Goal: Navigation & Orientation: Find specific page/section

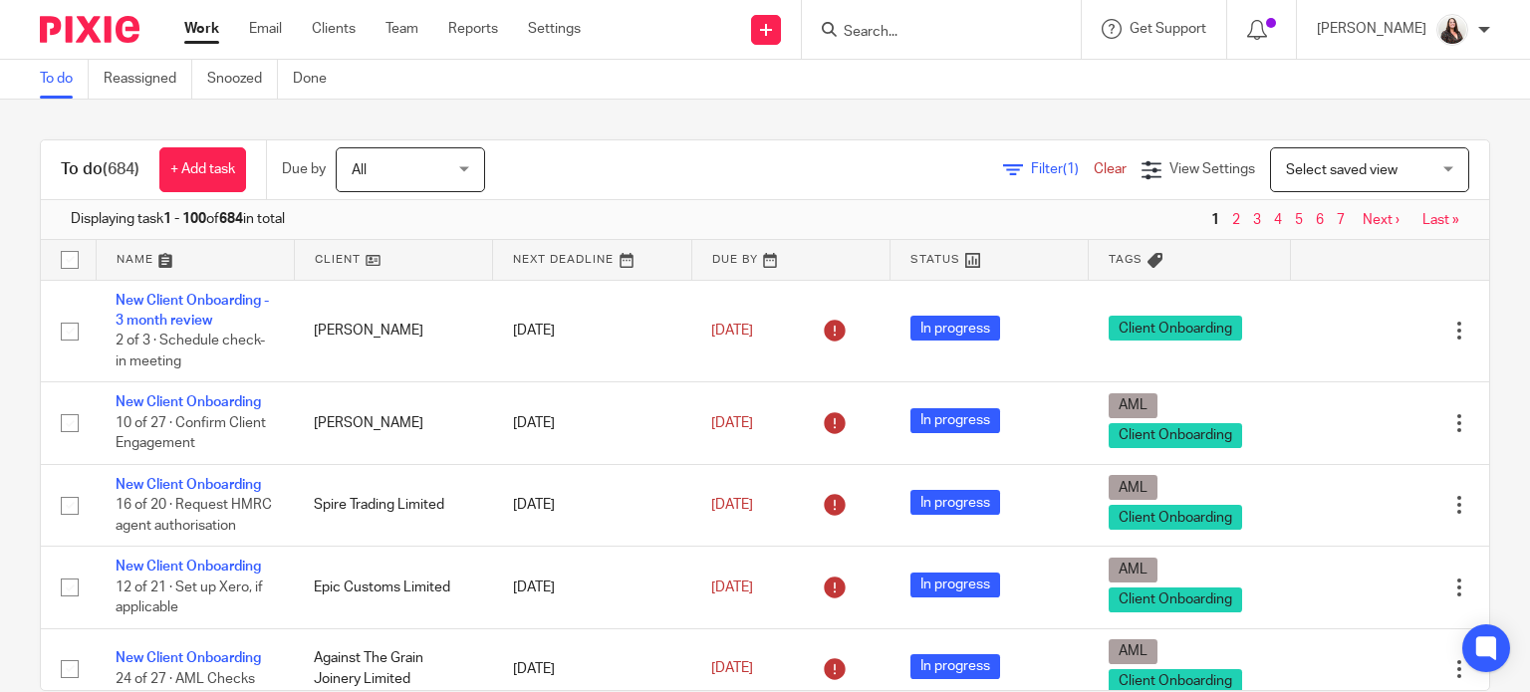
click at [1031, 168] on span "Filter (1)" at bounding box center [1062, 169] width 63 height 14
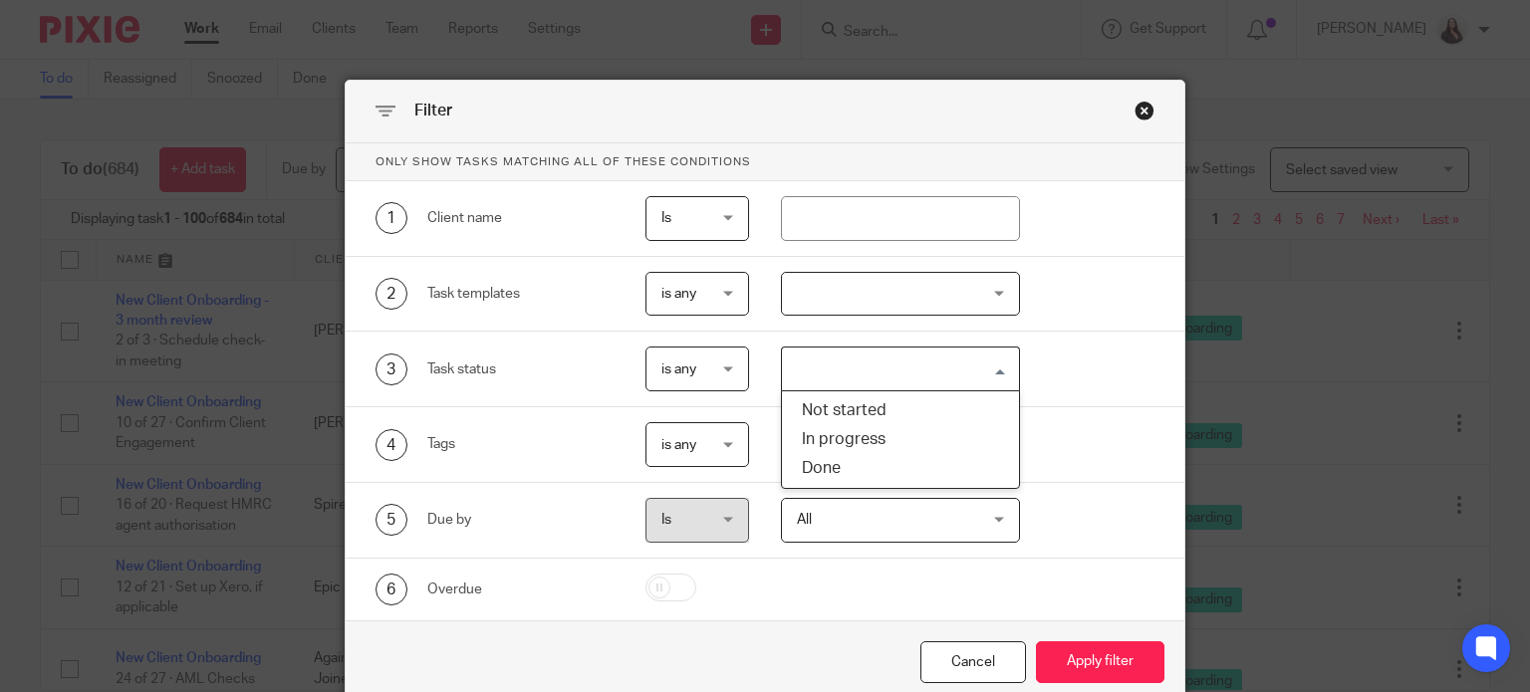
click at [864, 359] on input "Search for option" at bounding box center [896, 369] width 224 height 35
click at [859, 294] on div at bounding box center [900, 294] width 239 height 45
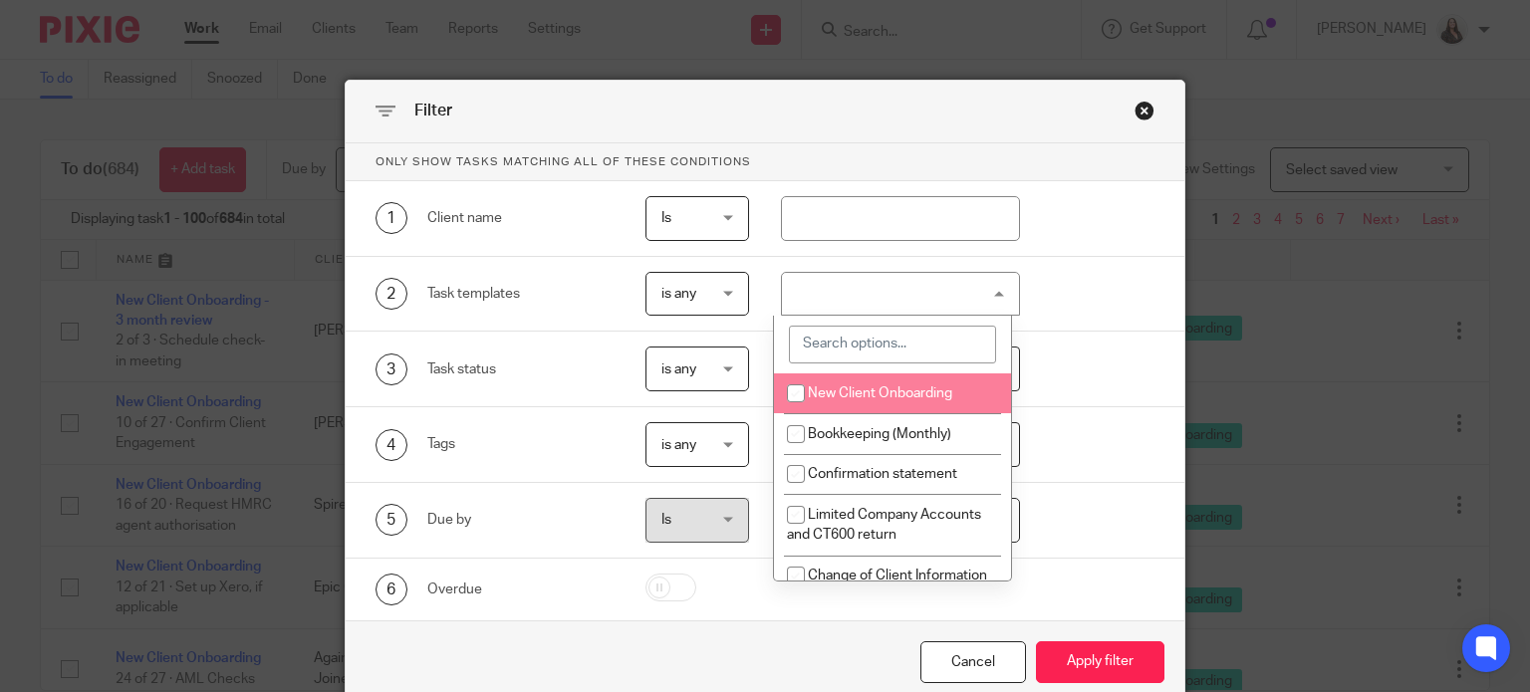
click at [1074, 327] on div "2 Task templates is any is any is any is none is_any New Client Onboarding Book…" at bounding box center [766, 295] width 840 height 76
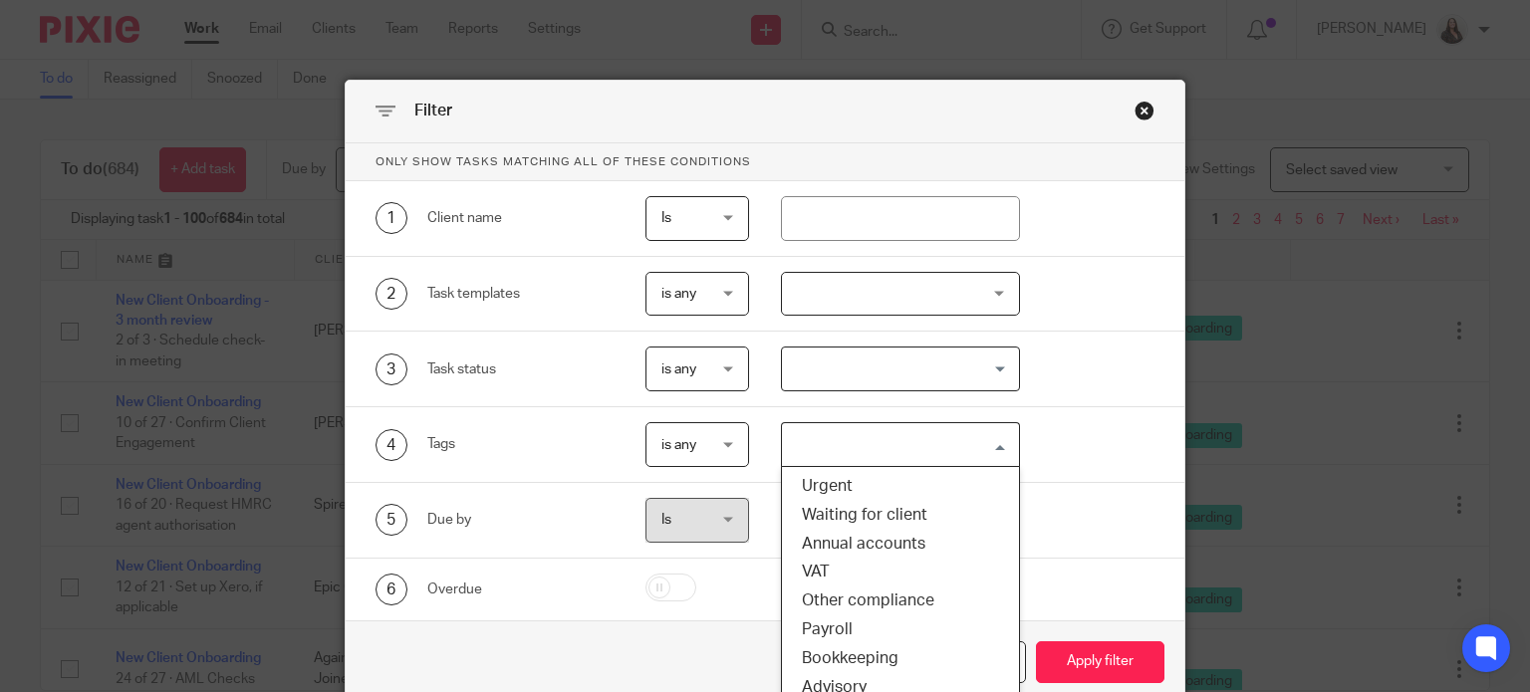
click at [884, 441] on input "Search for option" at bounding box center [896, 444] width 224 height 35
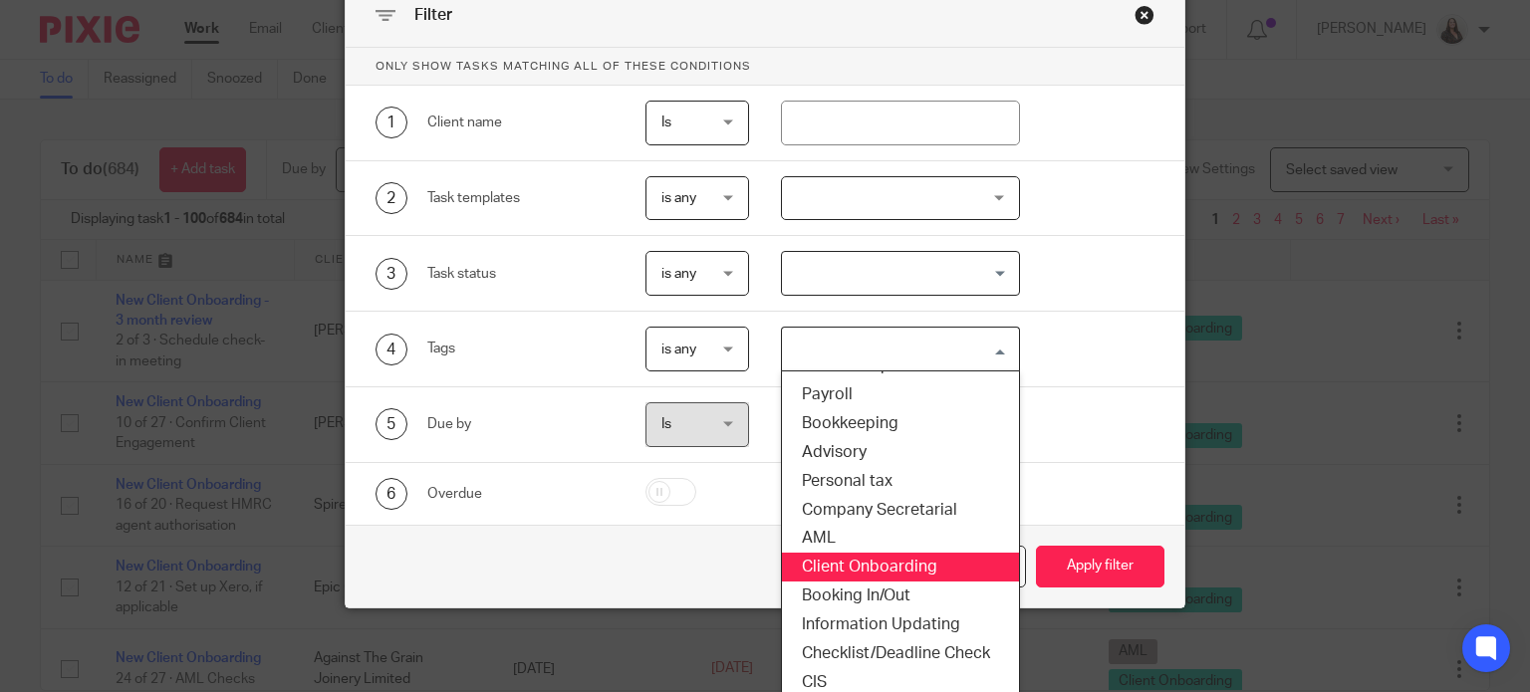
scroll to position [151, 0]
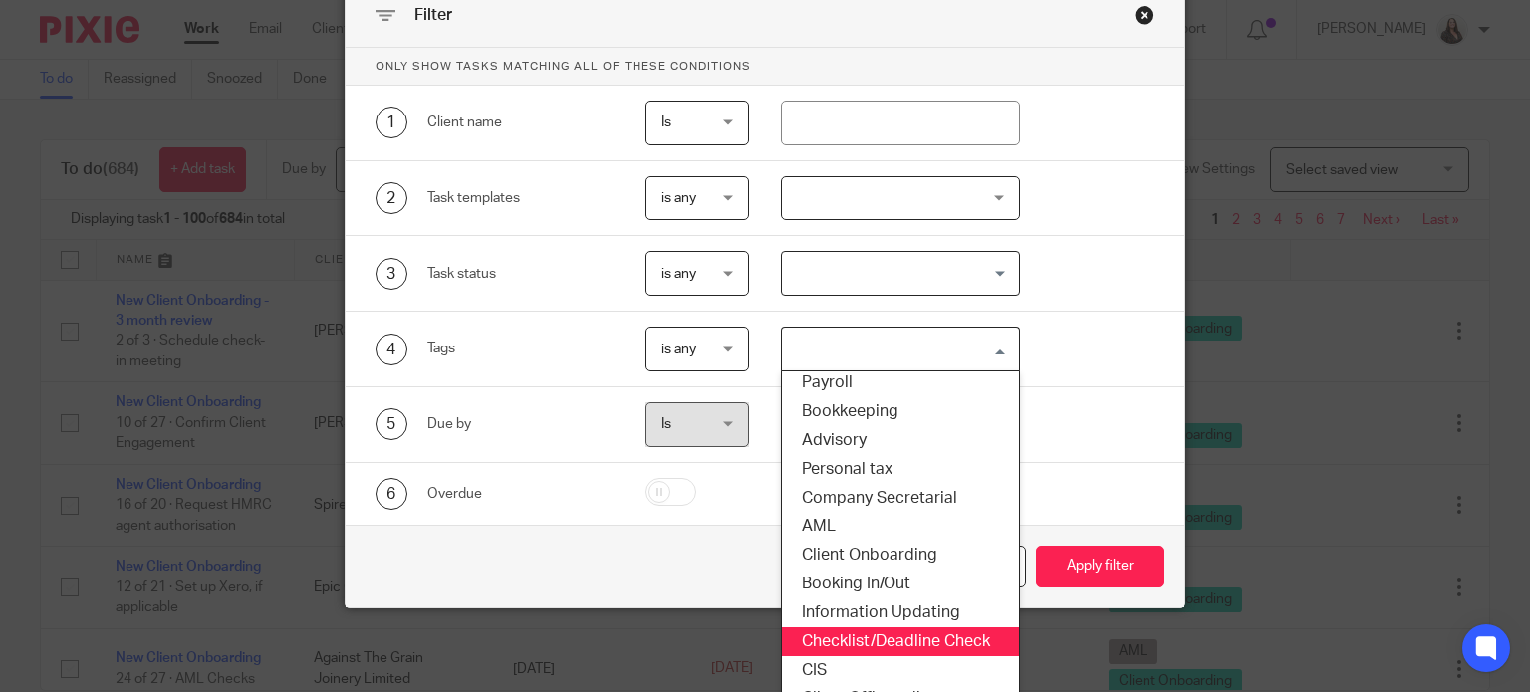
click at [868, 640] on li "Checklist/Deadline Check" at bounding box center [900, 641] width 237 height 29
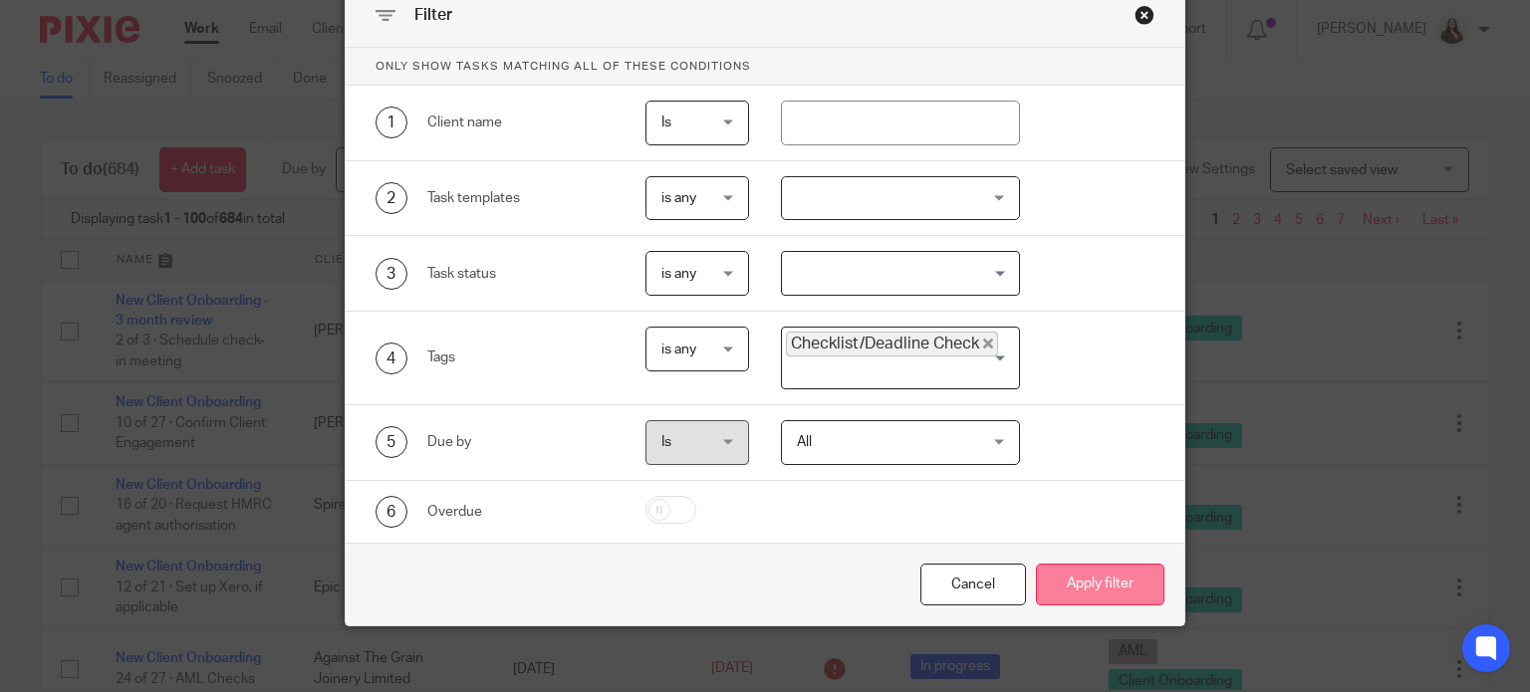
click at [1085, 575] on button "Apply filter" at bounding box center [1100, 585] width 128 height 43
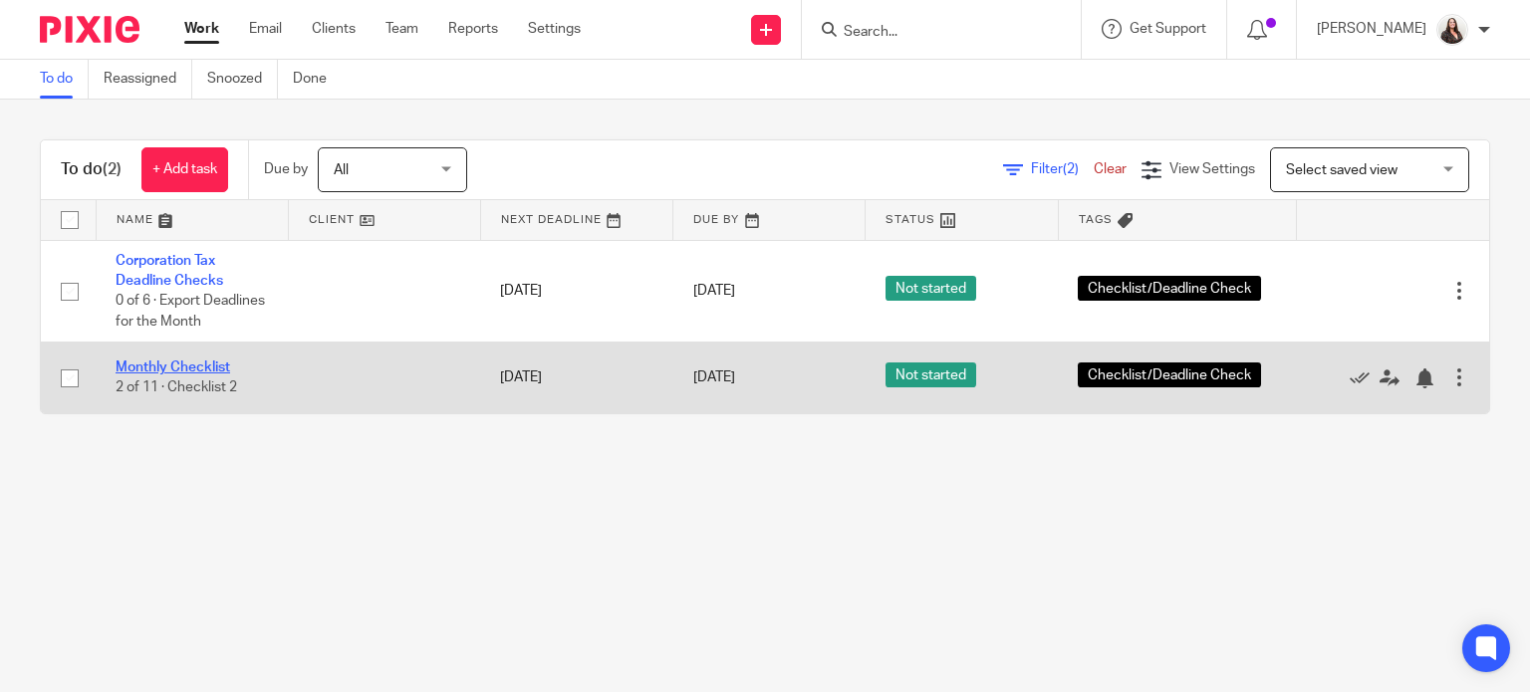
click at [201, 374] on link "Monthly Checklist" at bounding box center [173, 368] width 115 height 14
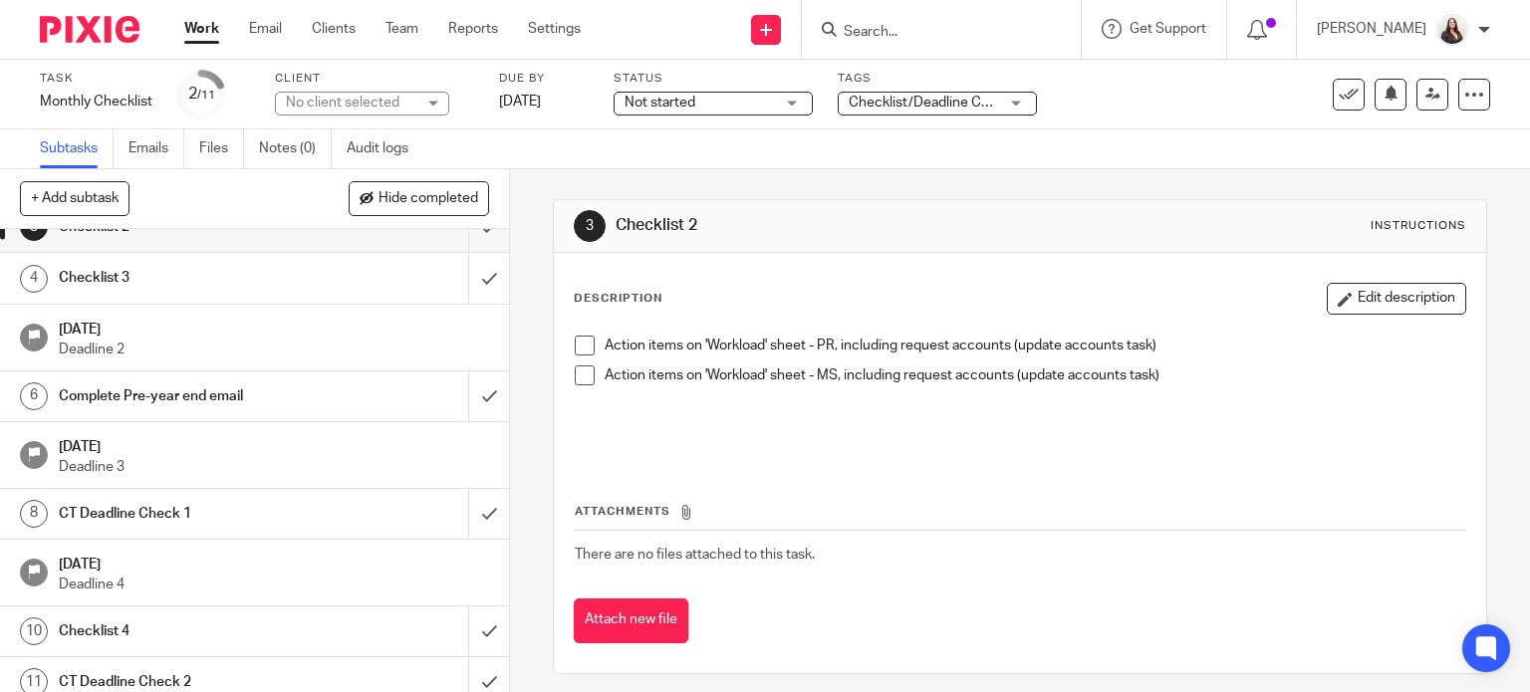
scroll to position [149, 0]
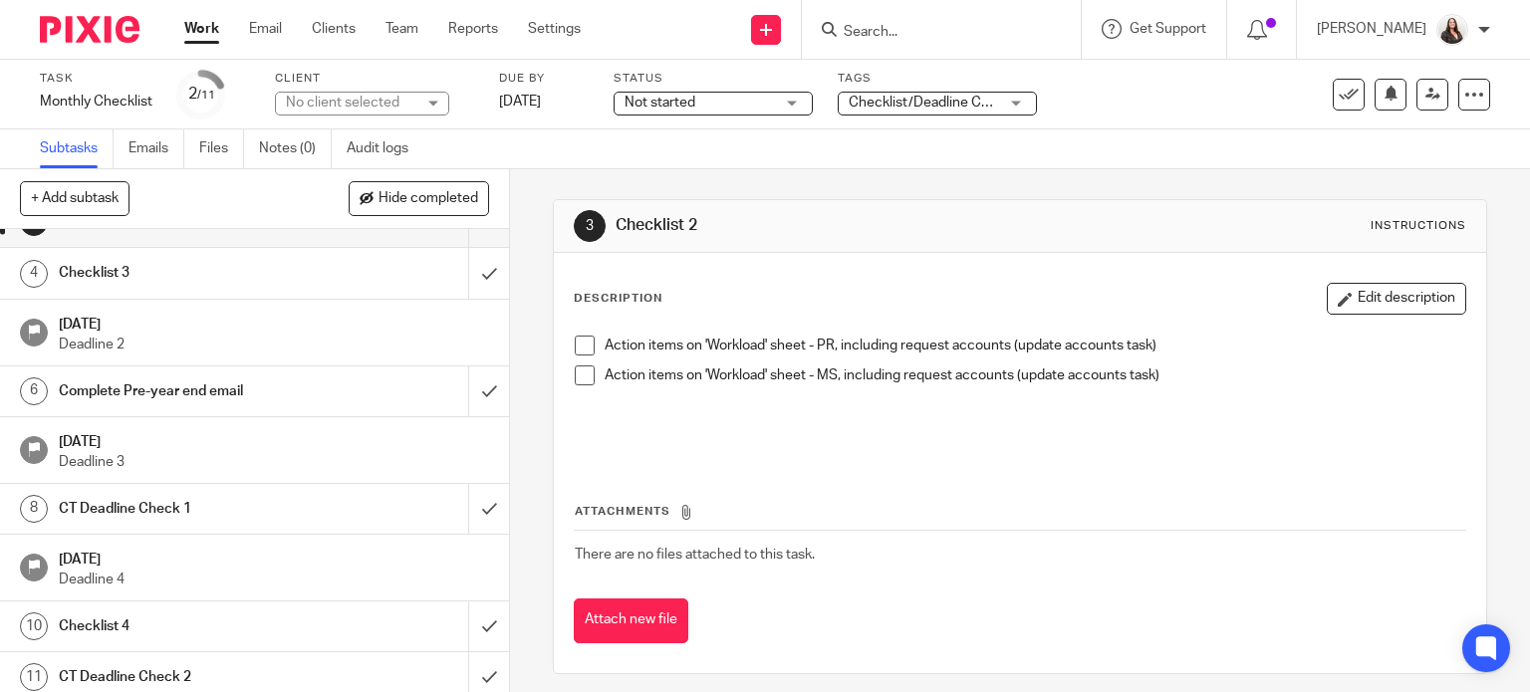
click at [87, 261] on h1 "Checklist 3" at bounding box center [189, 273] width 260 height 30
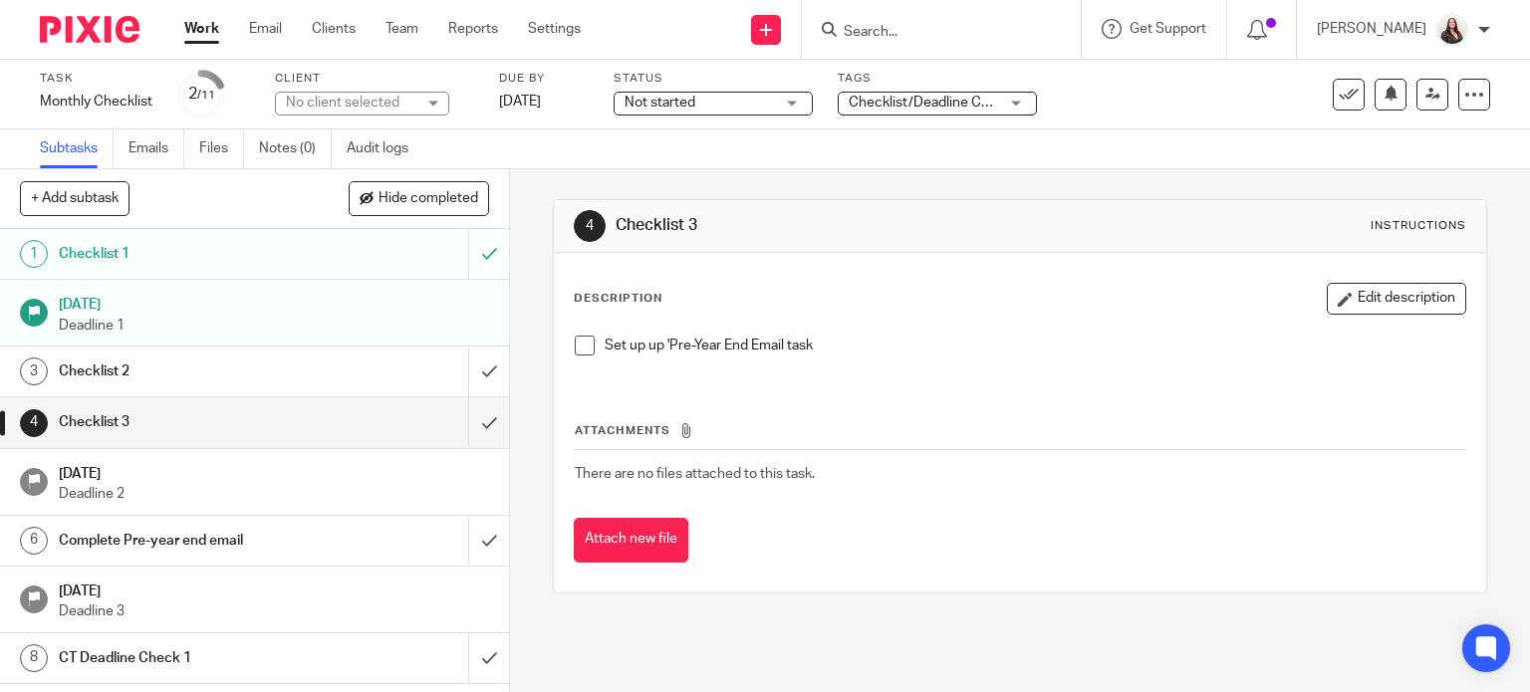
click at [108, 243] on h1 "Checklist 1" at bounding box center [189, 254] width 260 height 30
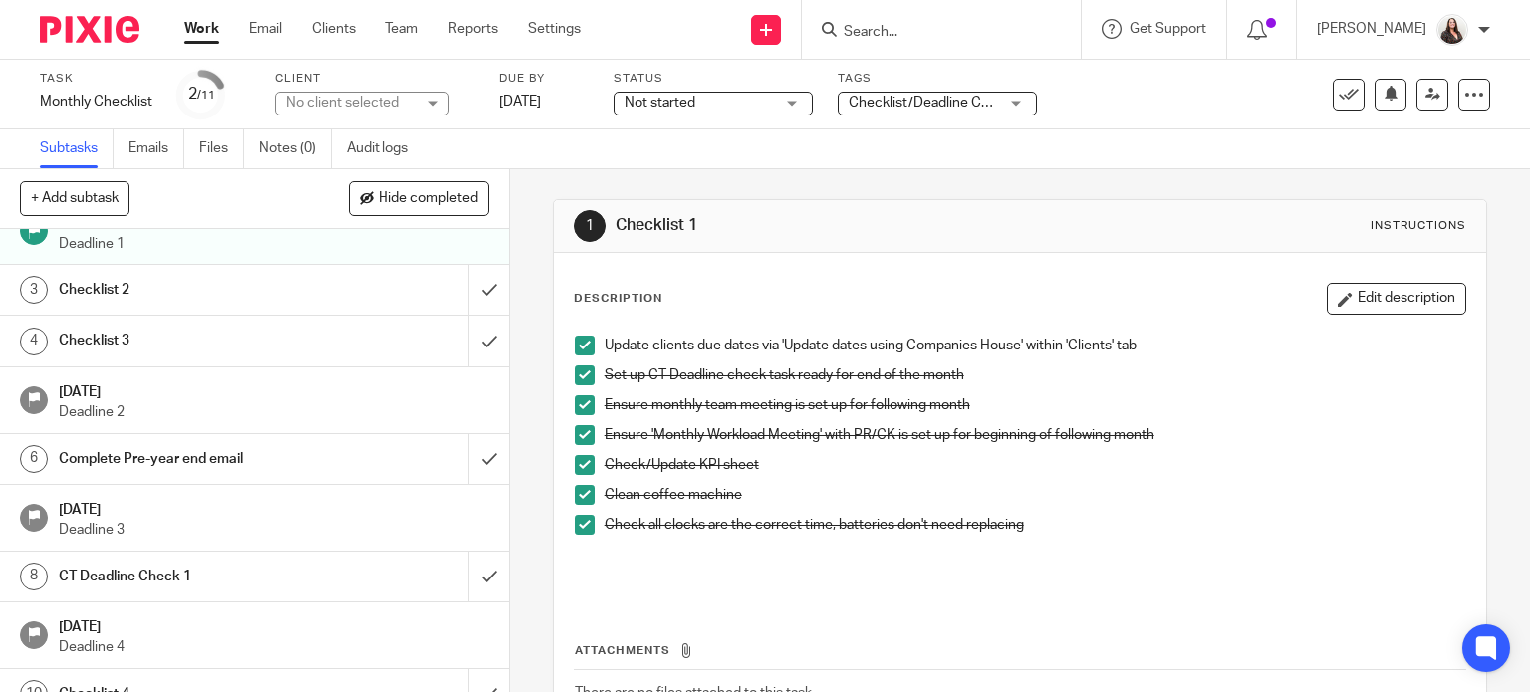
scroll to position [158, 0]
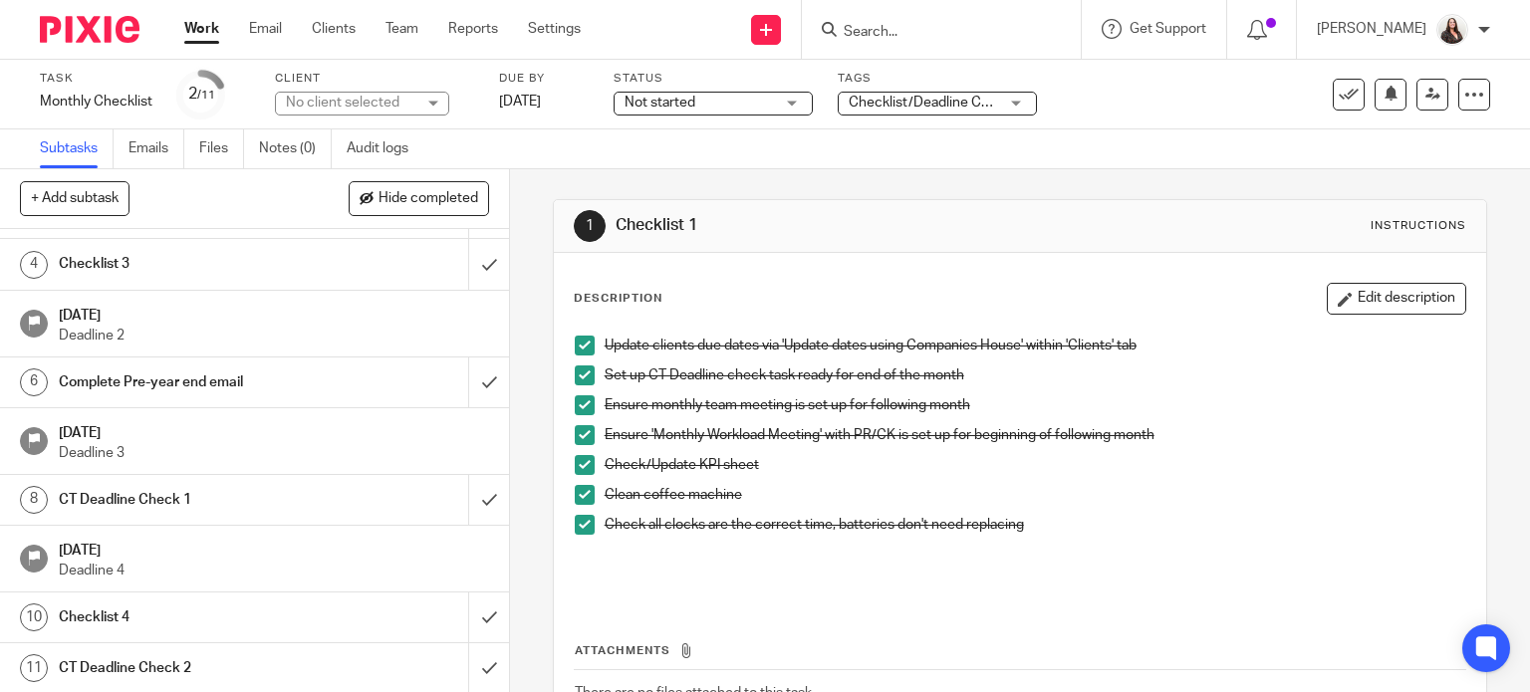
click at [134, 607] on h1 "Checklist 4" at bounding box center [189, 618] width 260 height 30
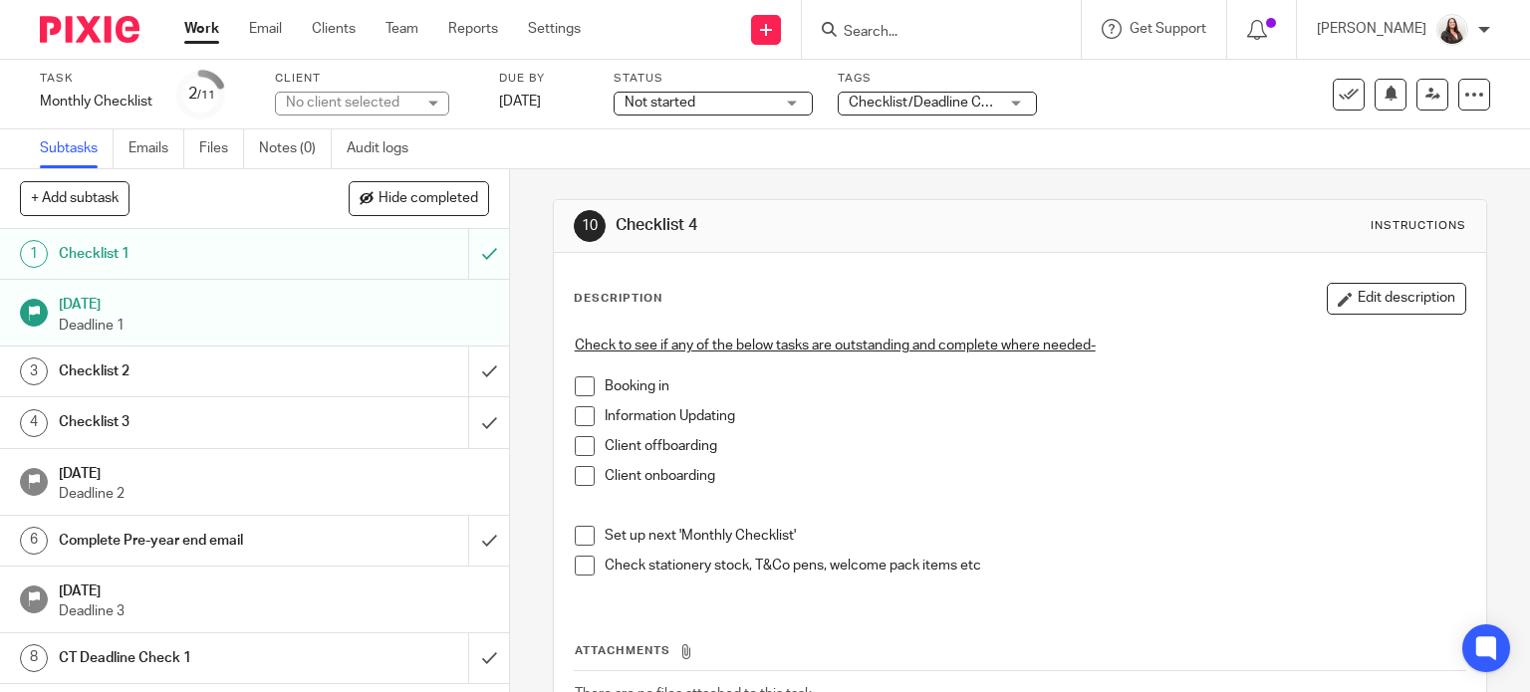
click at [908, 36] on input "Search" at bounding box center [931, 33] width 179 height 18
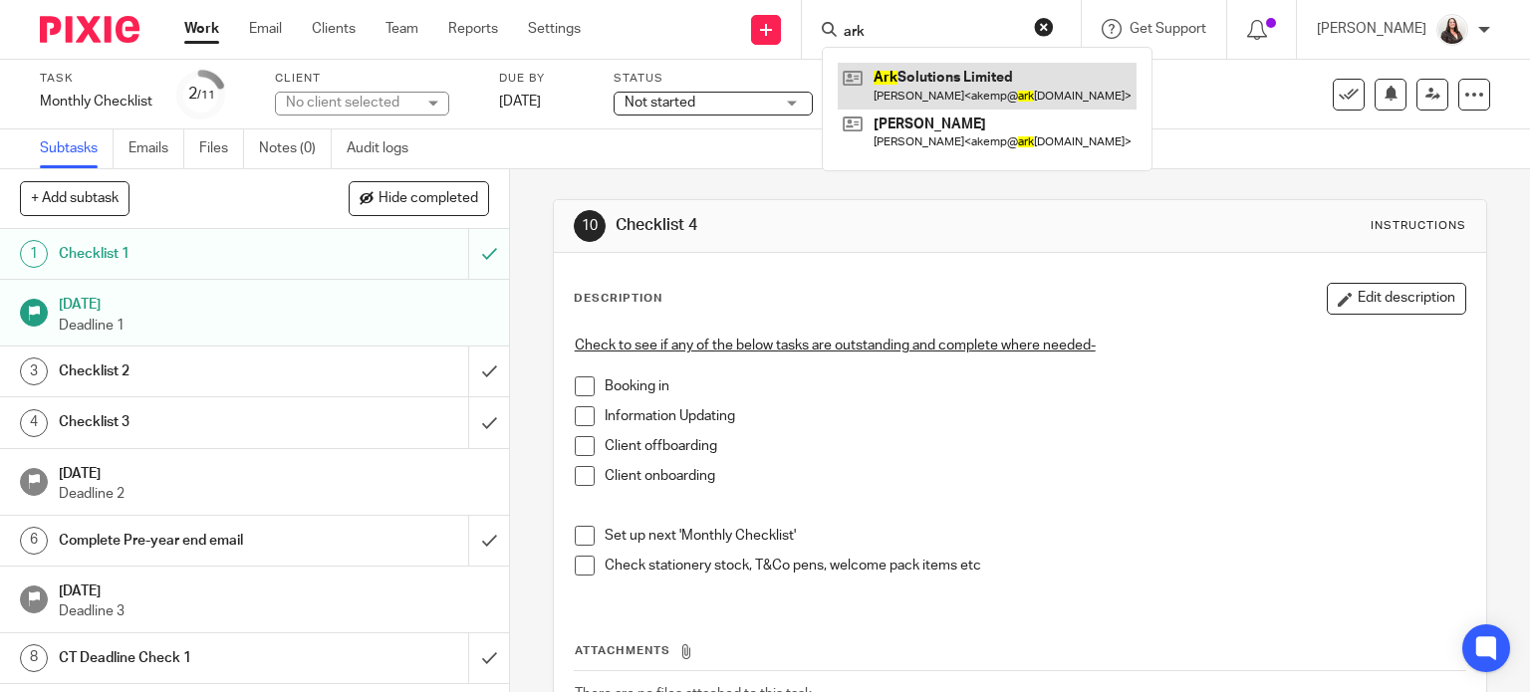
type input "ark"
click at [967, 79] on link at bounding box center [987, 86] width 299 height 46
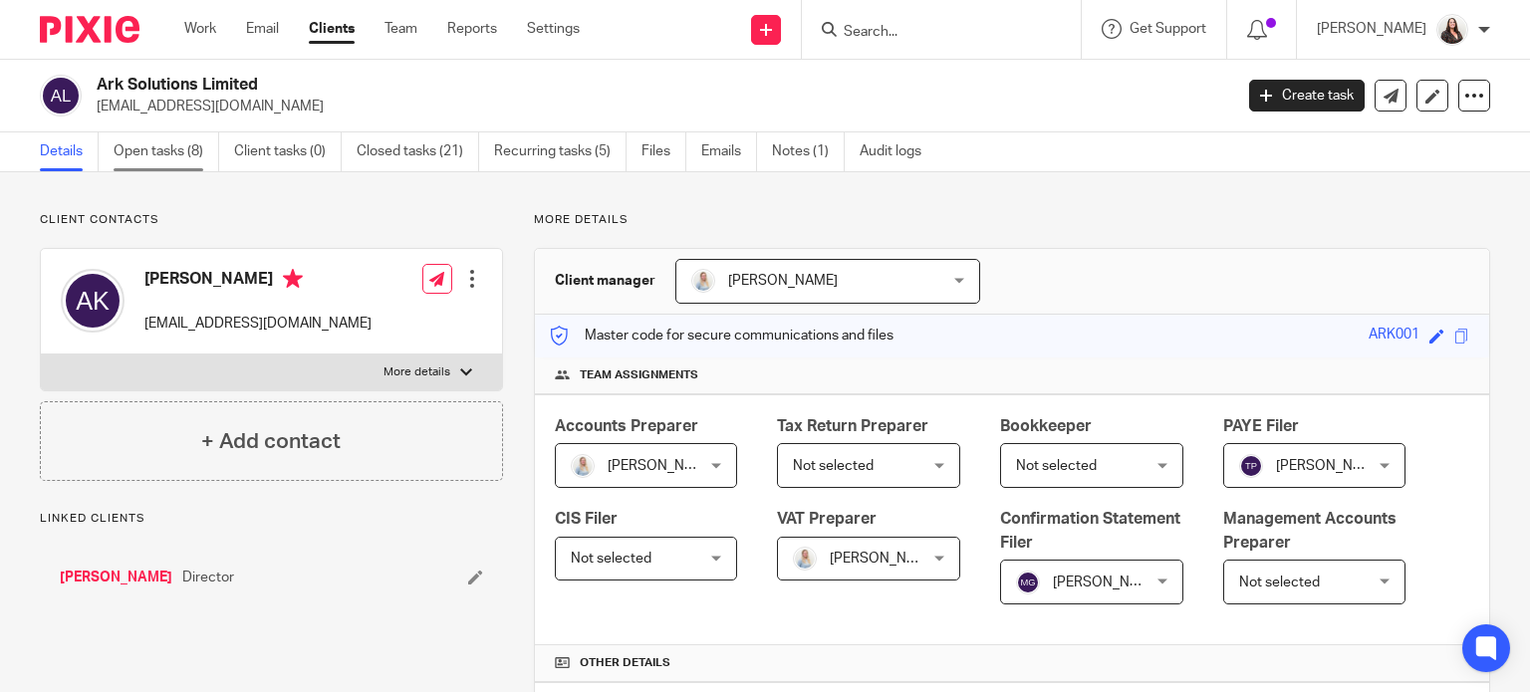
click at [159, 158] on link "Open tasks (8)" at bounding box center [167, 151] width 106 height 39
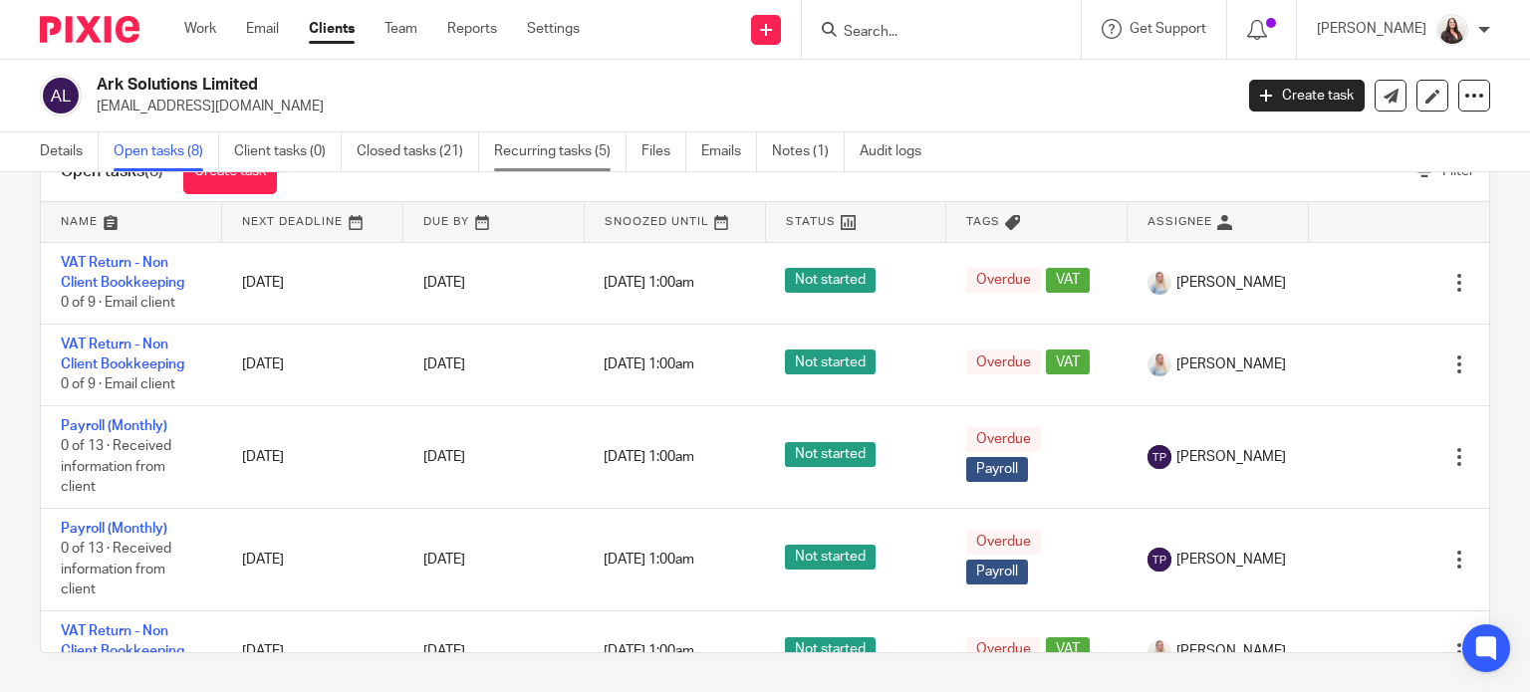
click at [557, 153] on link "Recurring tasks (5)" at bounding box center [560, 151] width 132 height 39
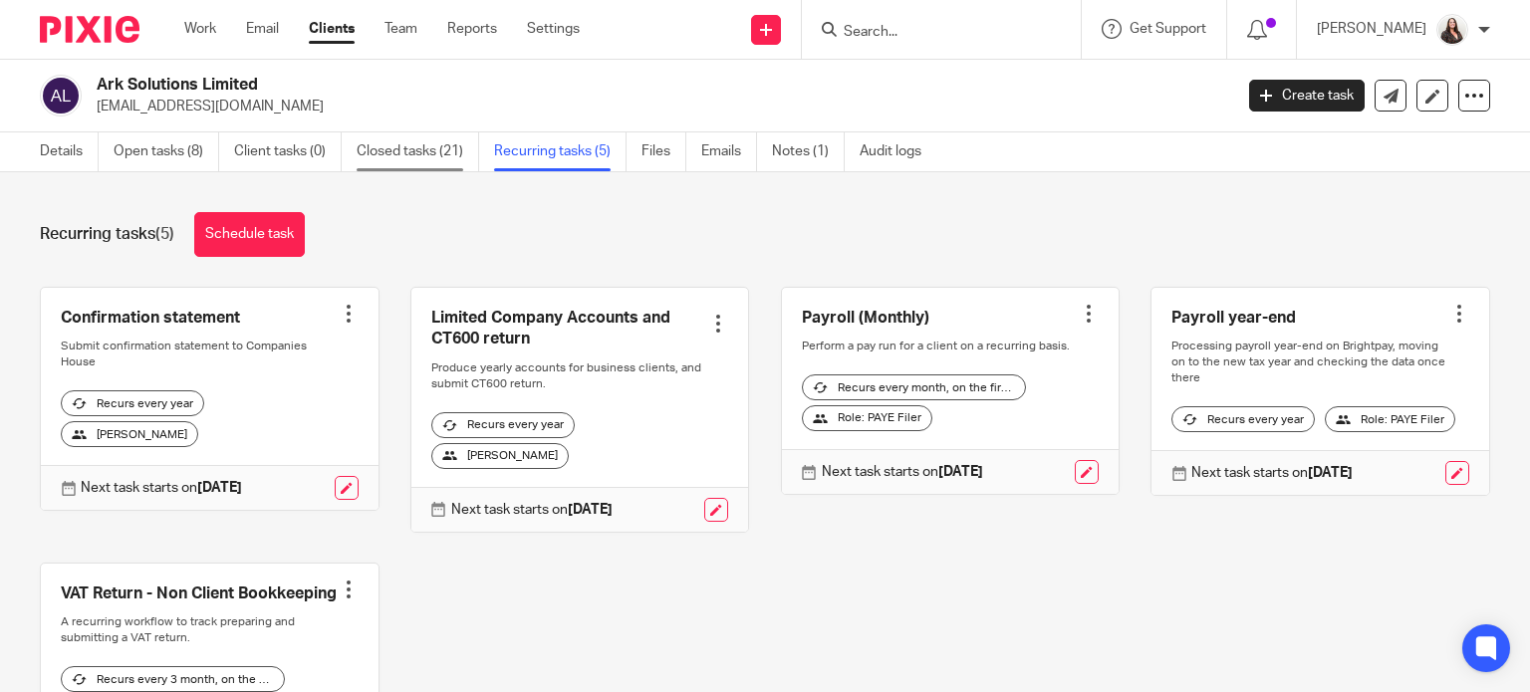
click at [382, 151] on link "Closed tasks (21)" at bounding box center [418, 151] width 122 height 39
click at [397, 154] on link "Closed tasks (21)" at bounding box center [418, 151] width 122 height 39
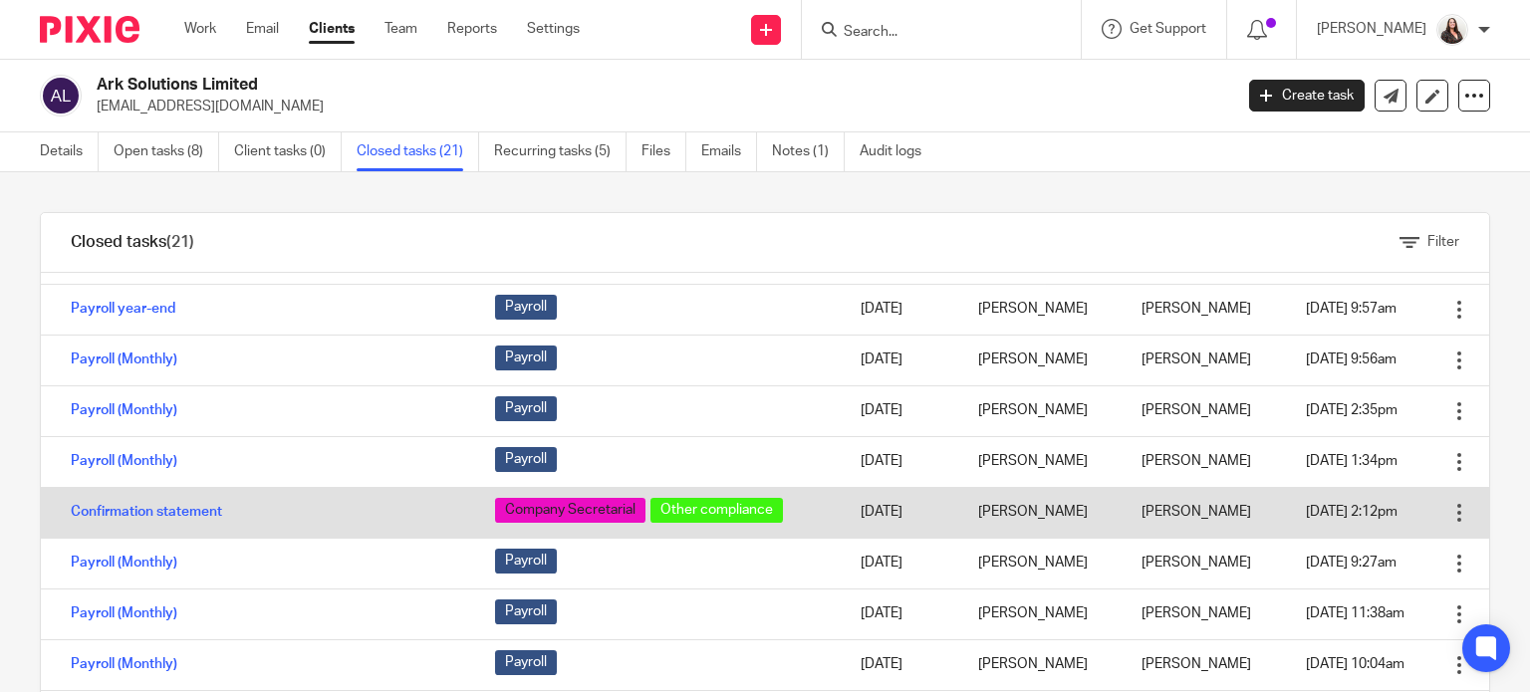
scroll to position [29, 0]
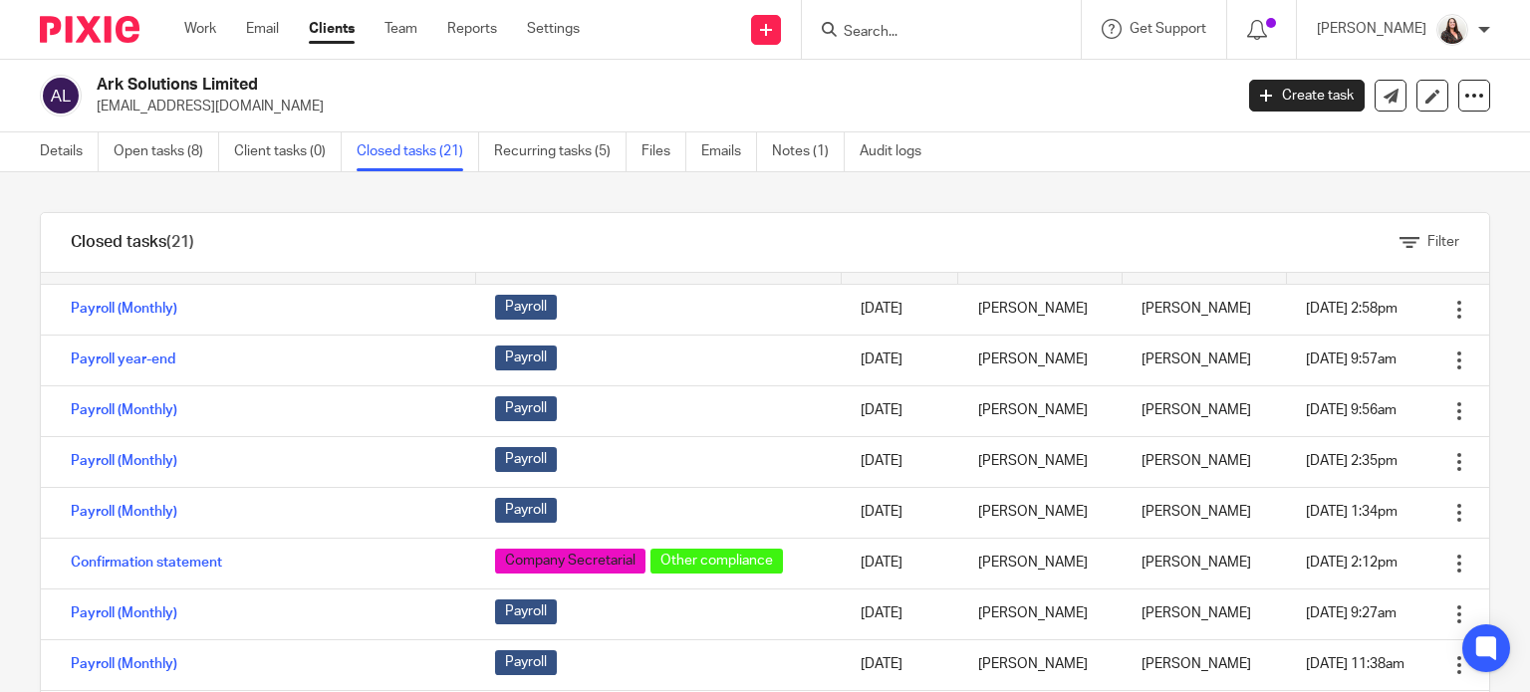
click at [893, 31] on input "Search" at bounding box center [931, 33] width 179 height 18
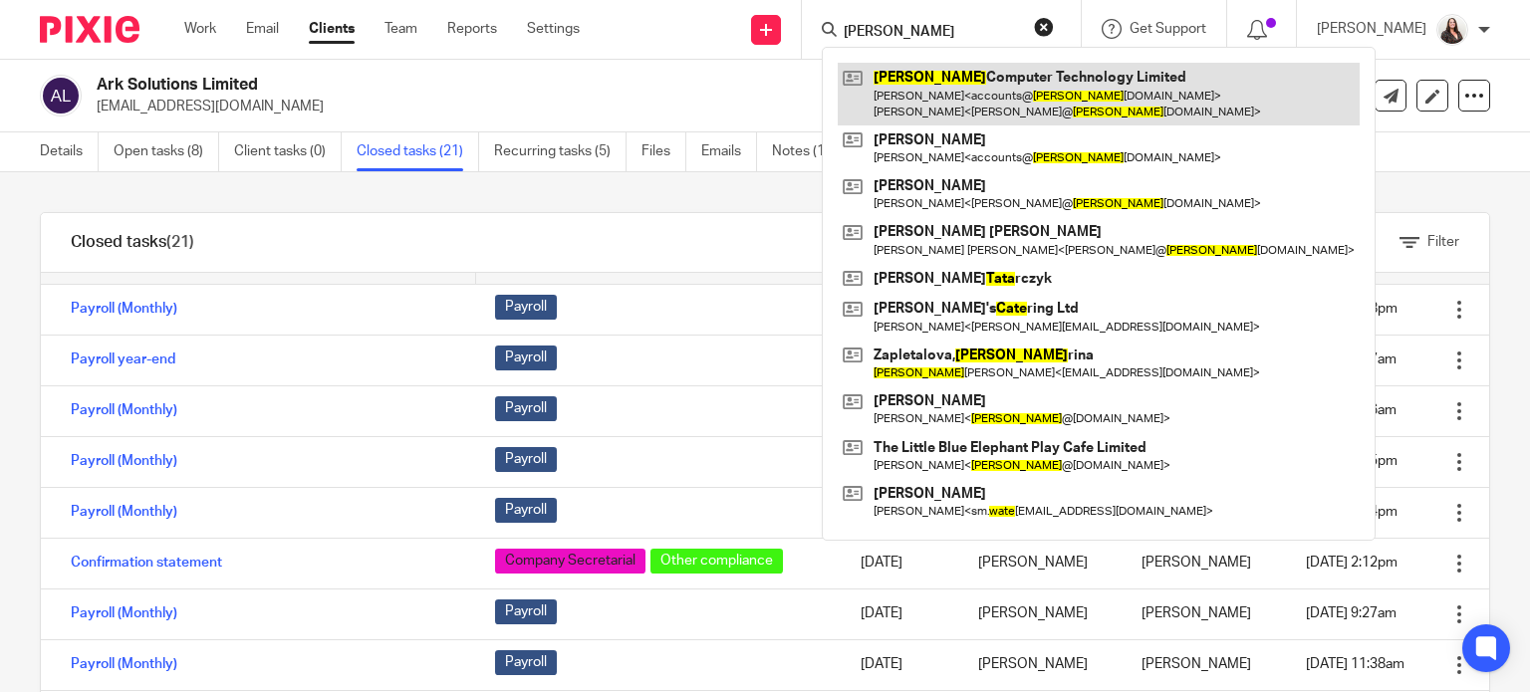
type input "tate"
click at [1009, 105] on link at bounding box center [1099, 94] width 522 height 62
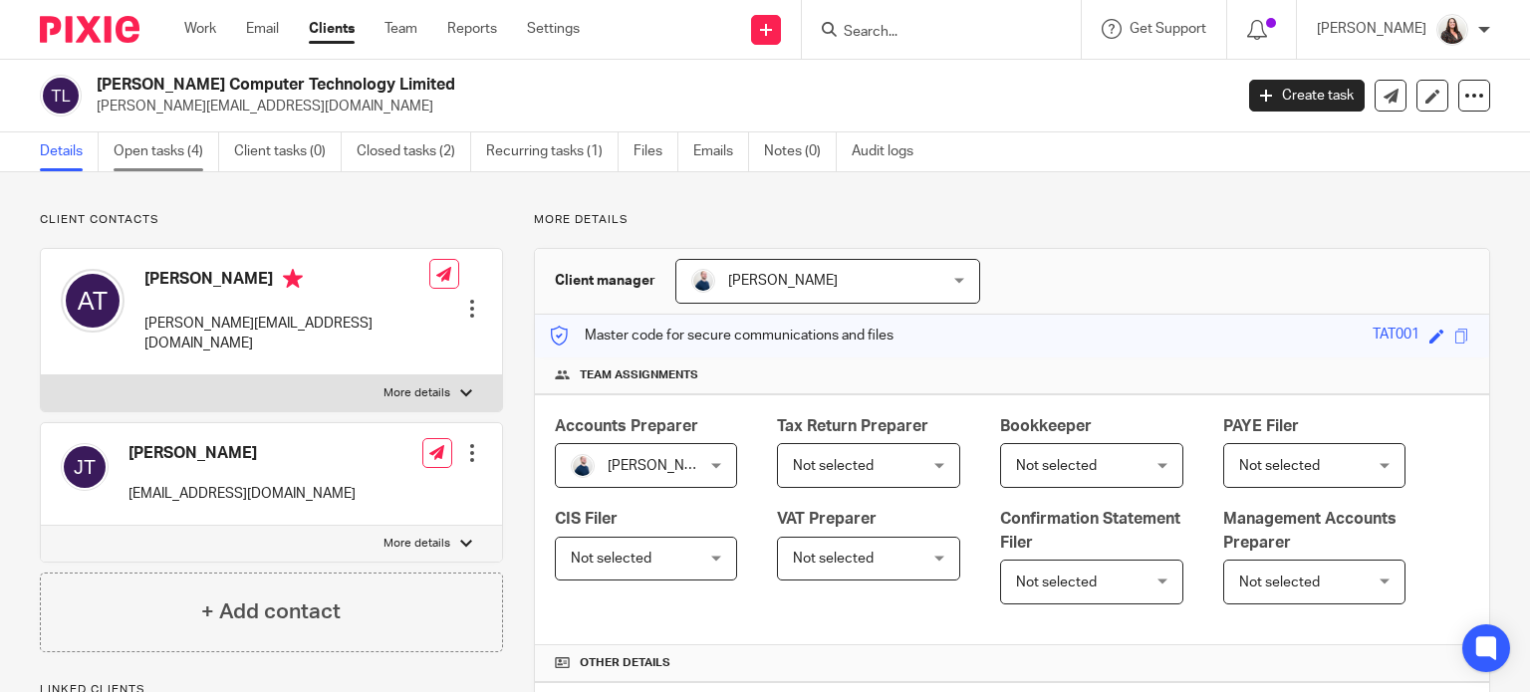
click at [159, 145] on link "Open tasks (4)" at bounding box center [167, 151] width 106 height 39
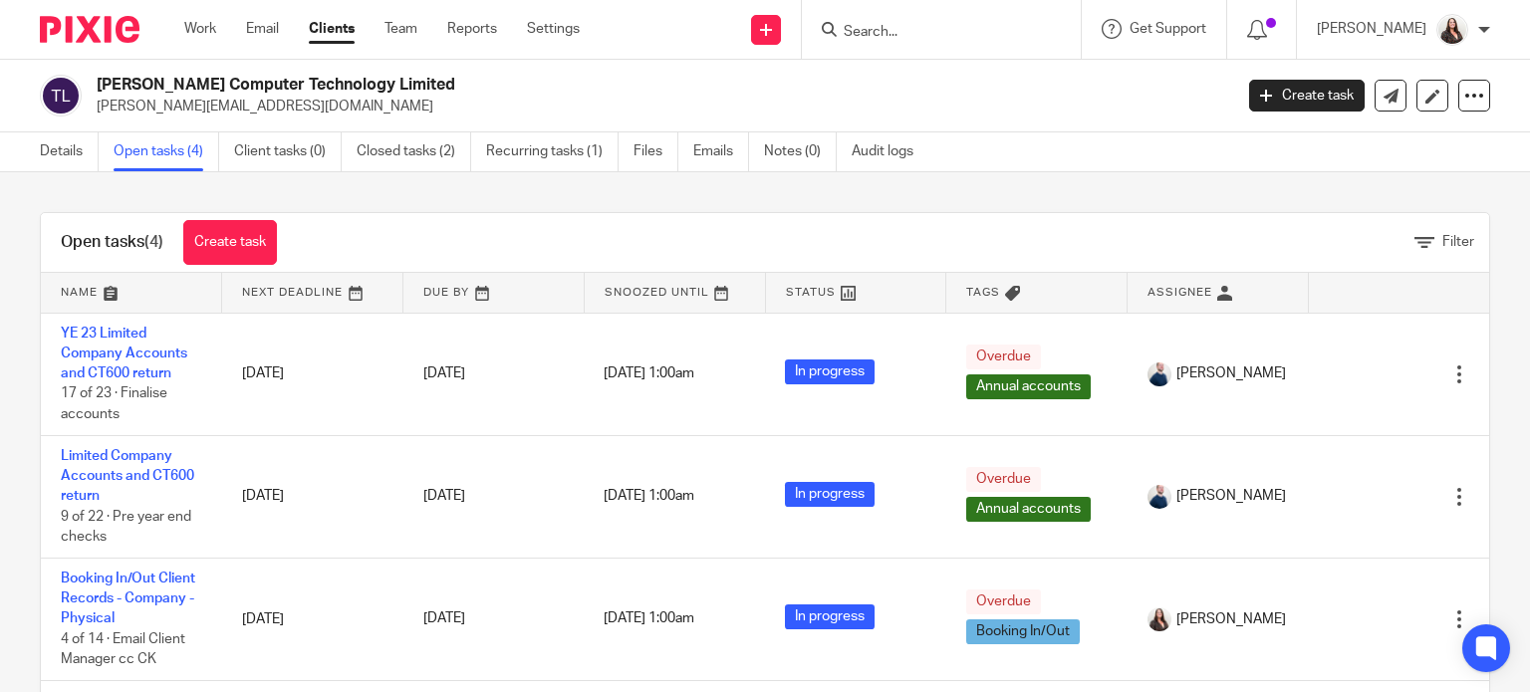
click at [911, 35] on input "Search" at bounding box center [931, 33] width 179 height 18
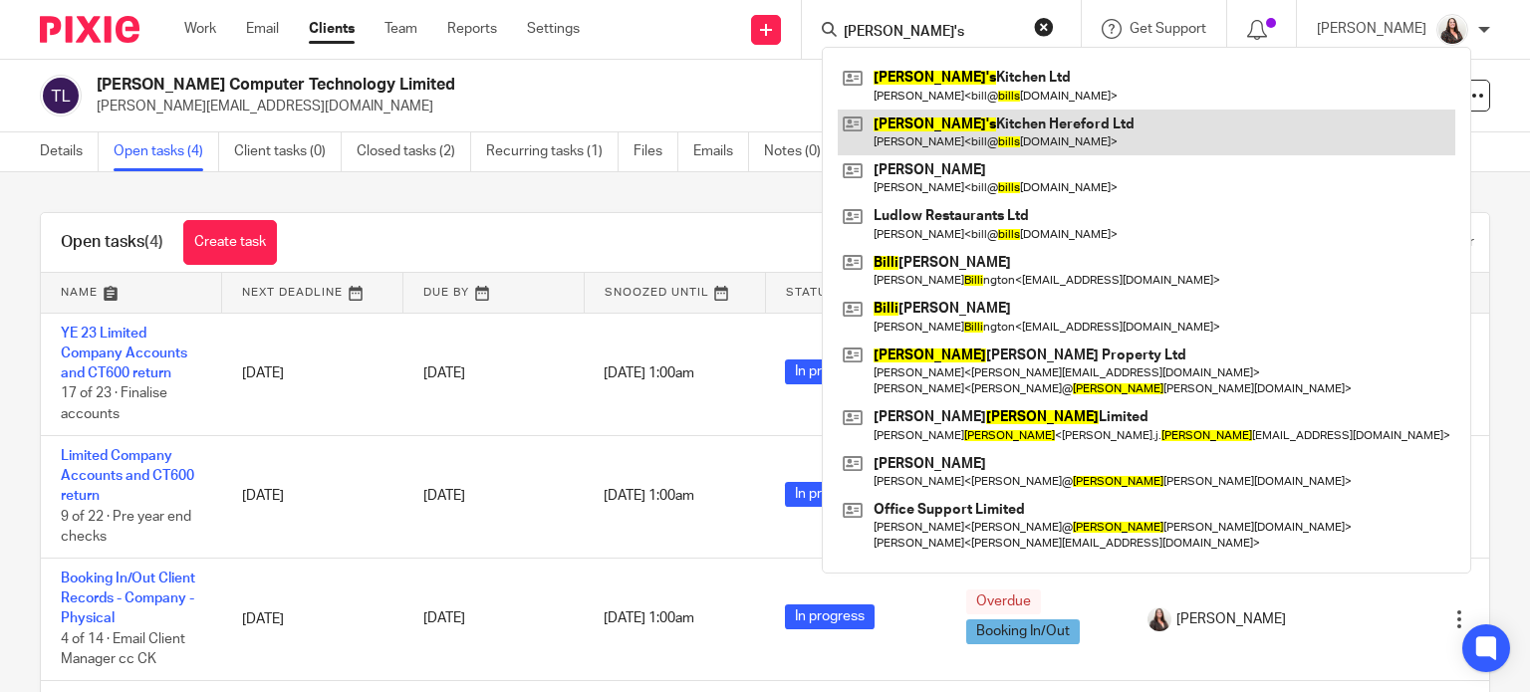
type input "[PERSON_NAME]'s"
click at [991, 122] on link at bounding box center [1146, 133] width 617 height 46
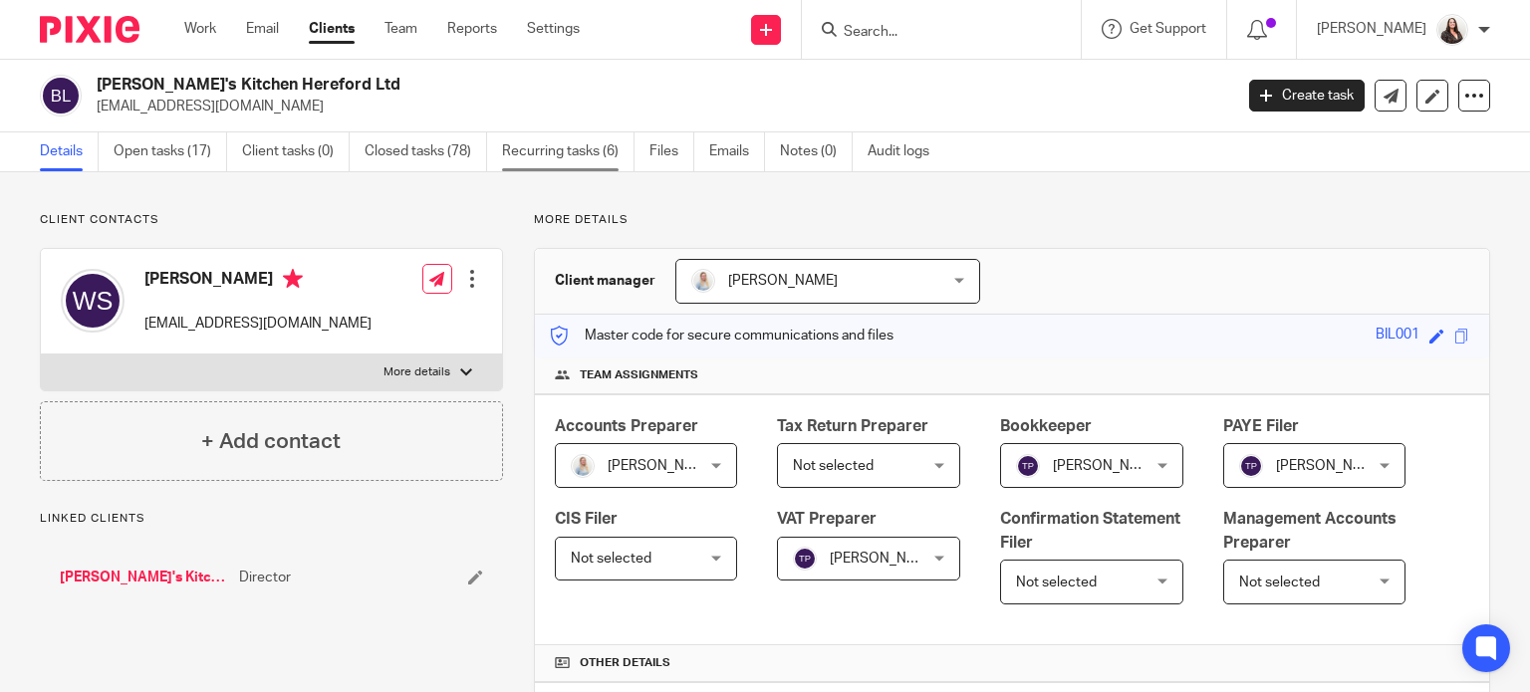
click at [578, 161] on link "Recurring tasks (6)" at bounding box center [568, 151] width 132 height 39
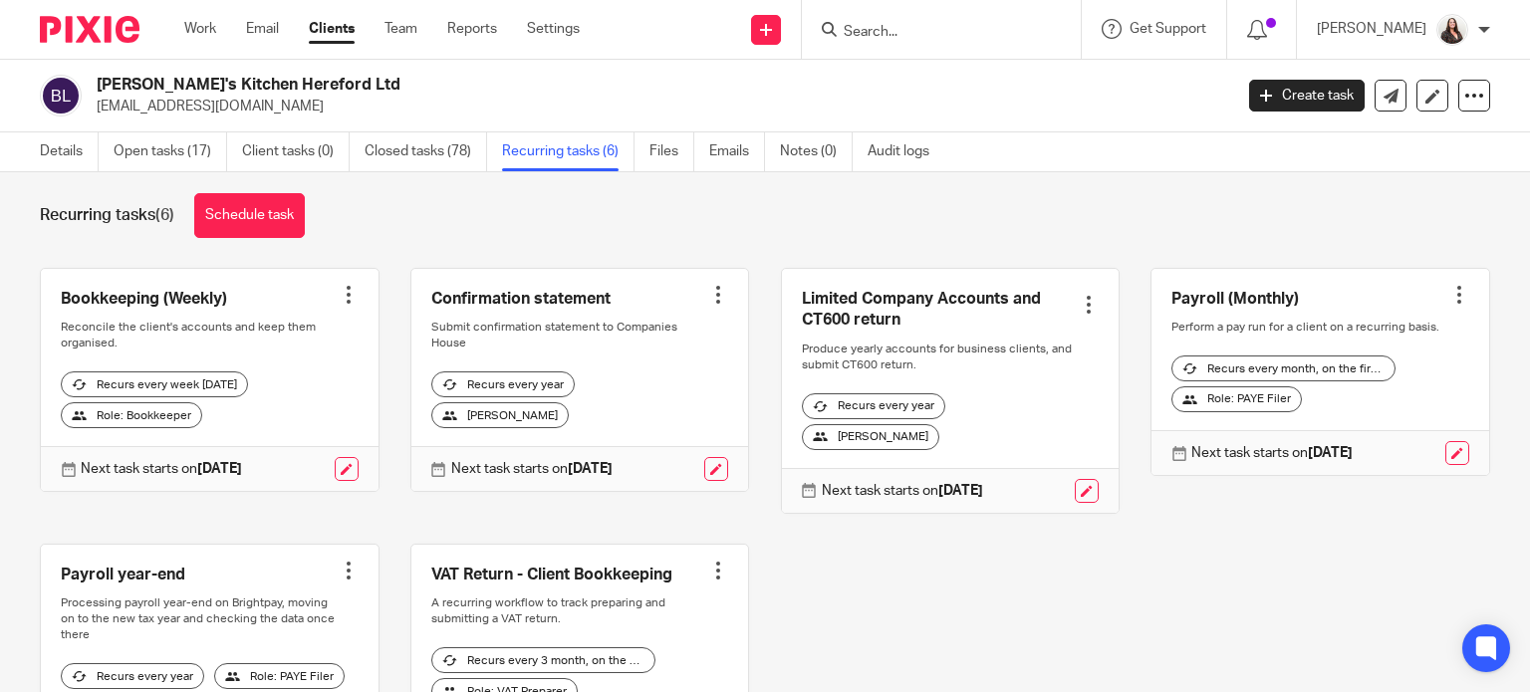
scroll to position [24, 0]
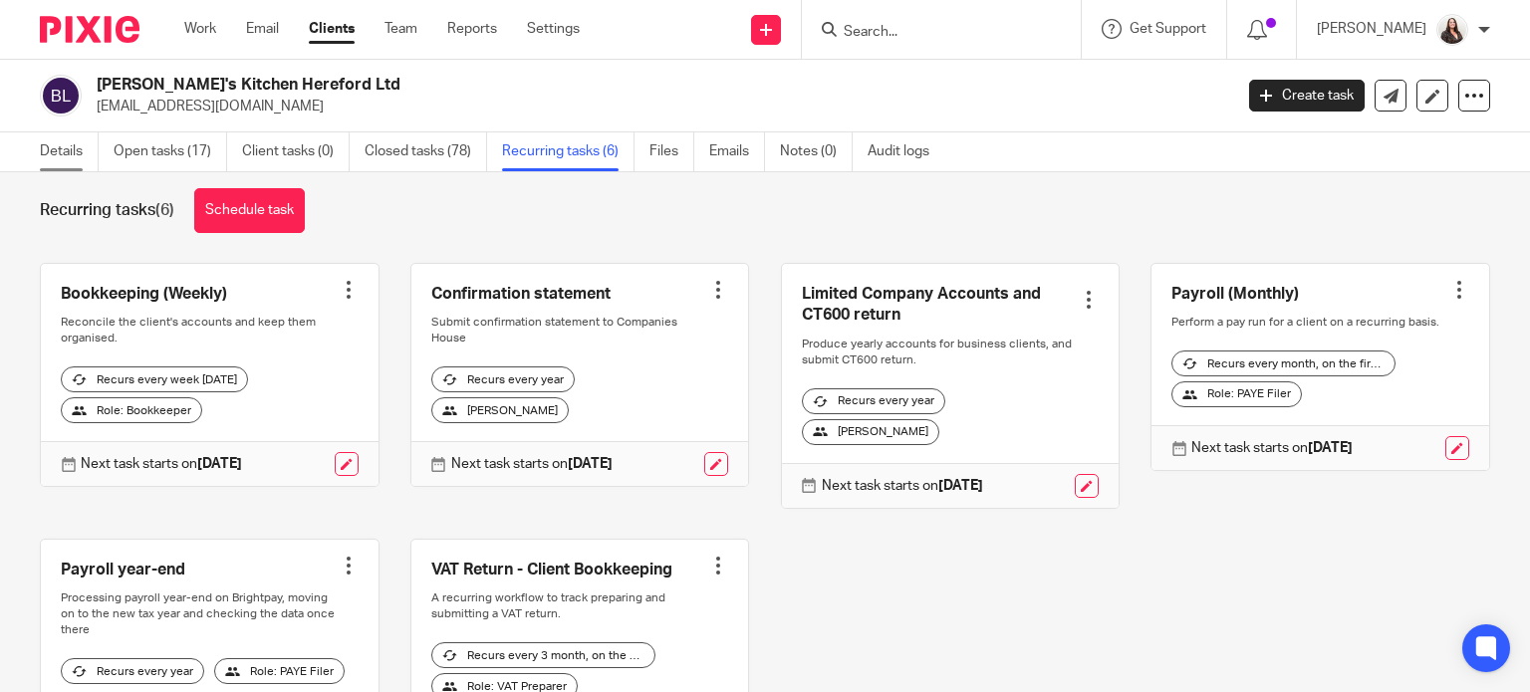
click at [49, 153] on link "Details" at bounding box center [69, 151] width 59 height 39
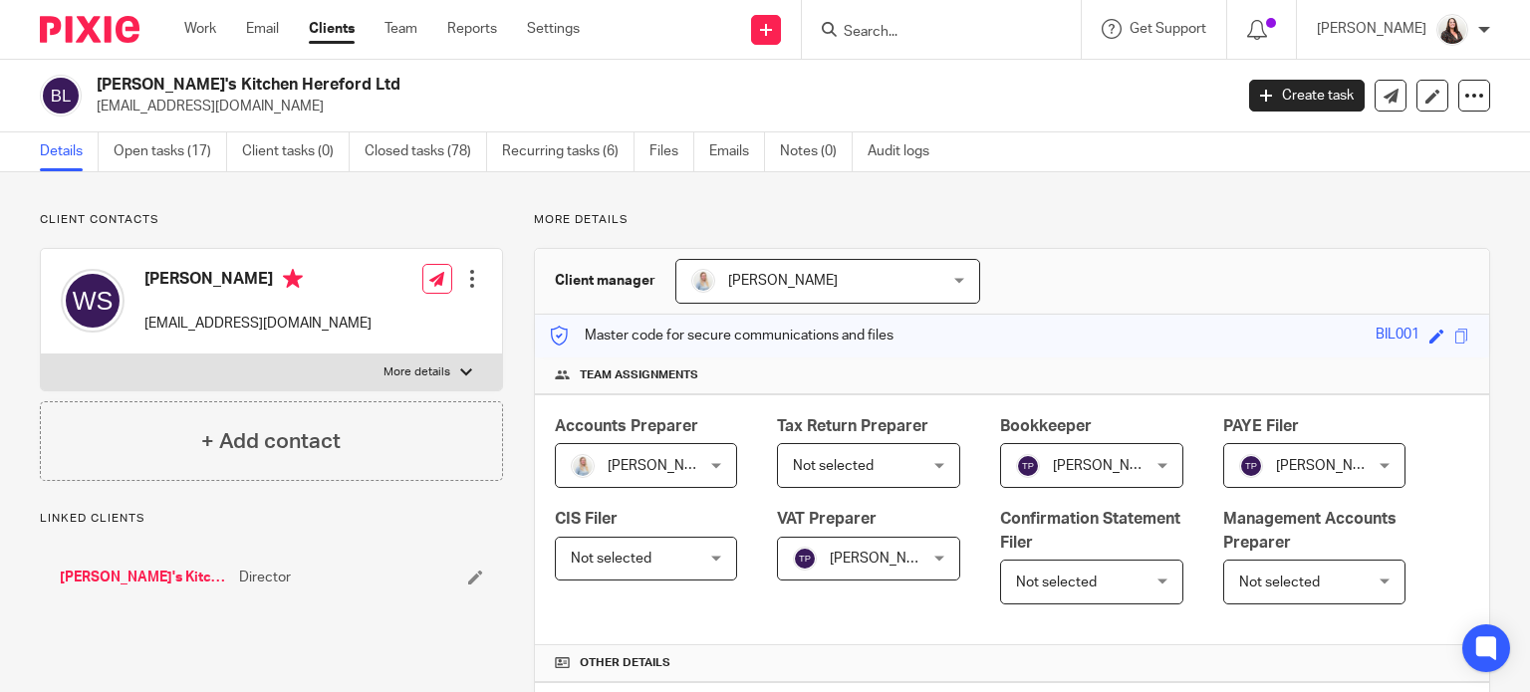
scroll to position [174, 0]
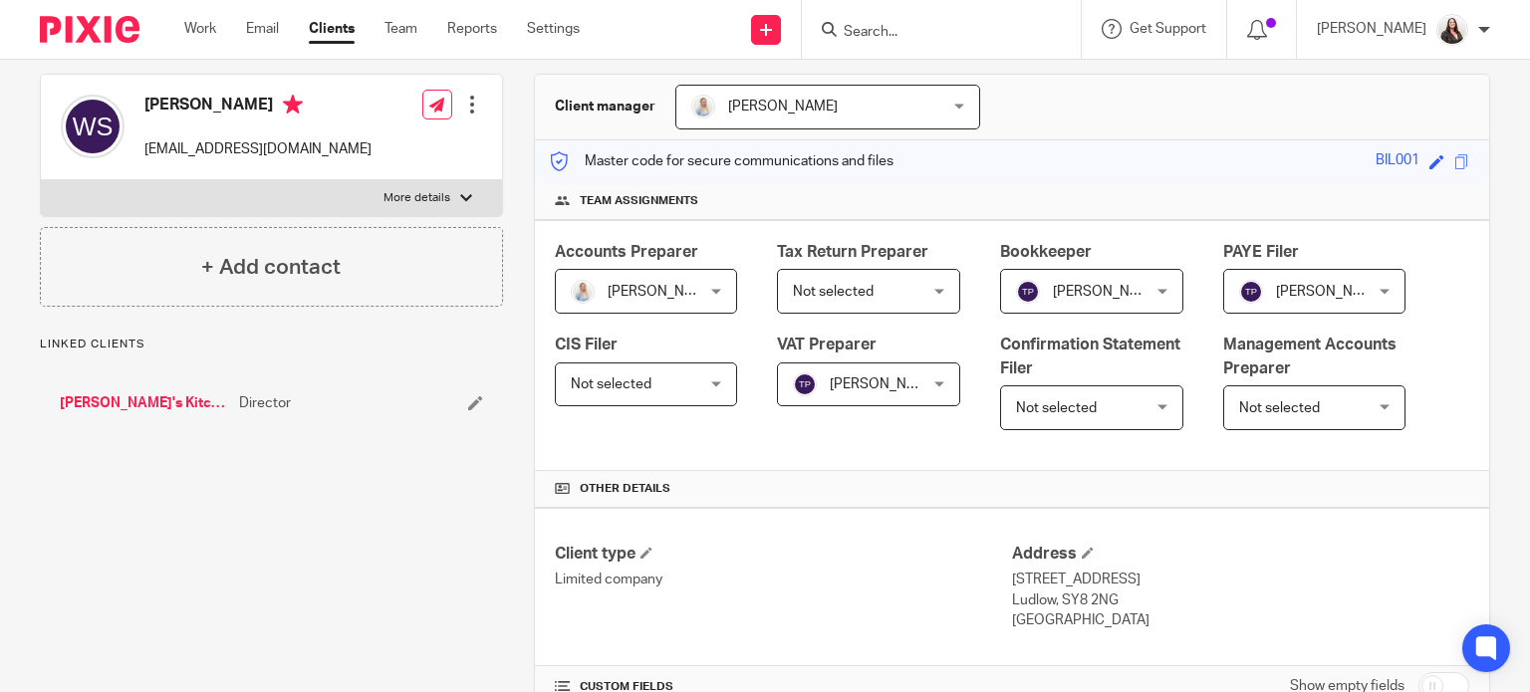
click at [873, 299] on span "Not selected" at bounding box center [833, 292] width 81 height 14
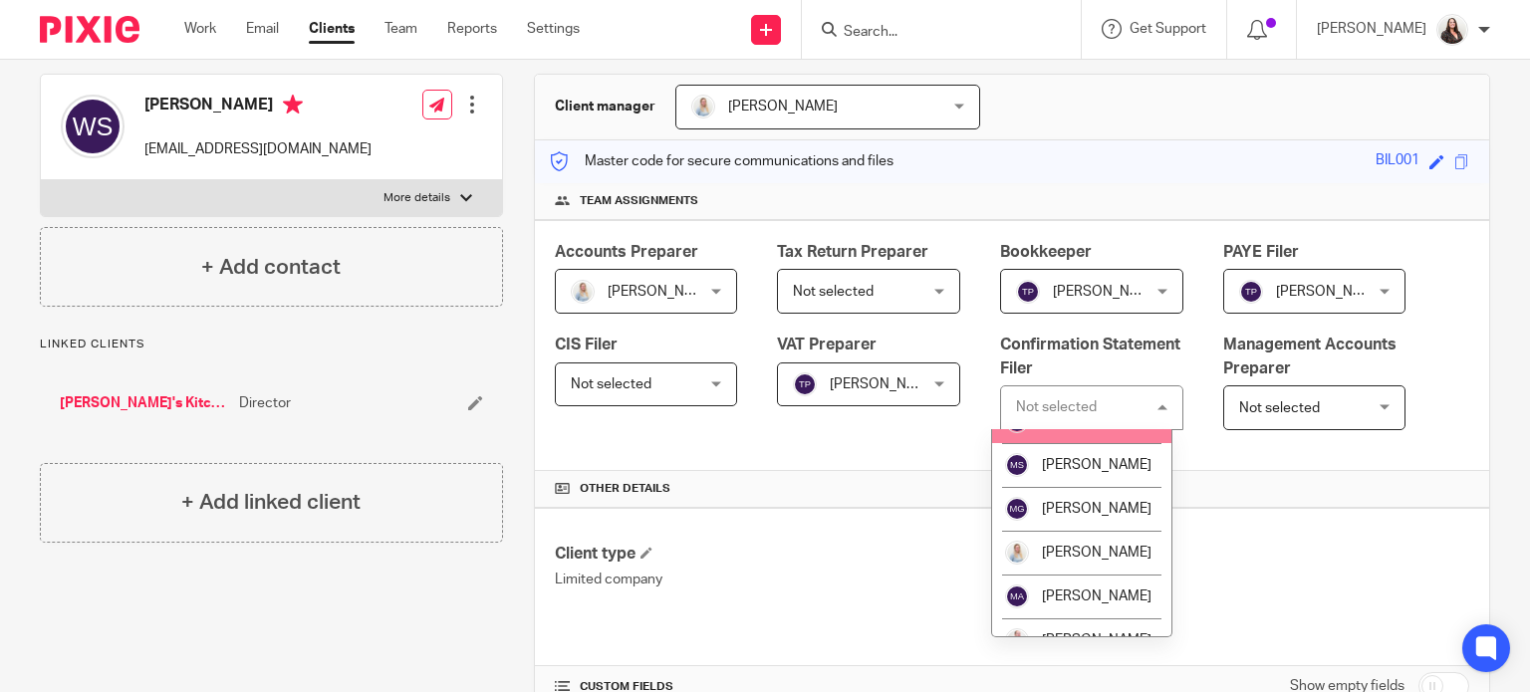
scroll to position [249, 0]
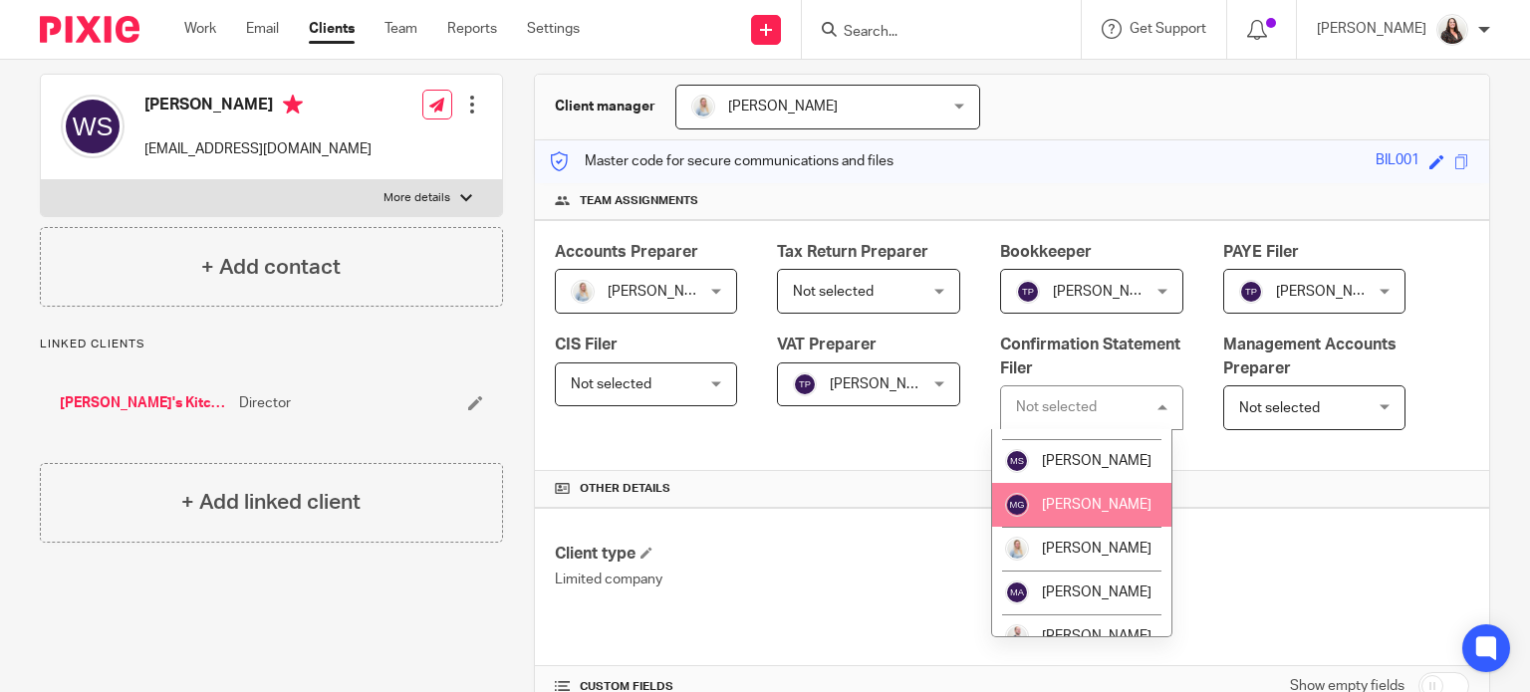
click at [1089, 493] on li "[PERSON_NAME]" at bounding box center [1081, 505] width 179 height 44
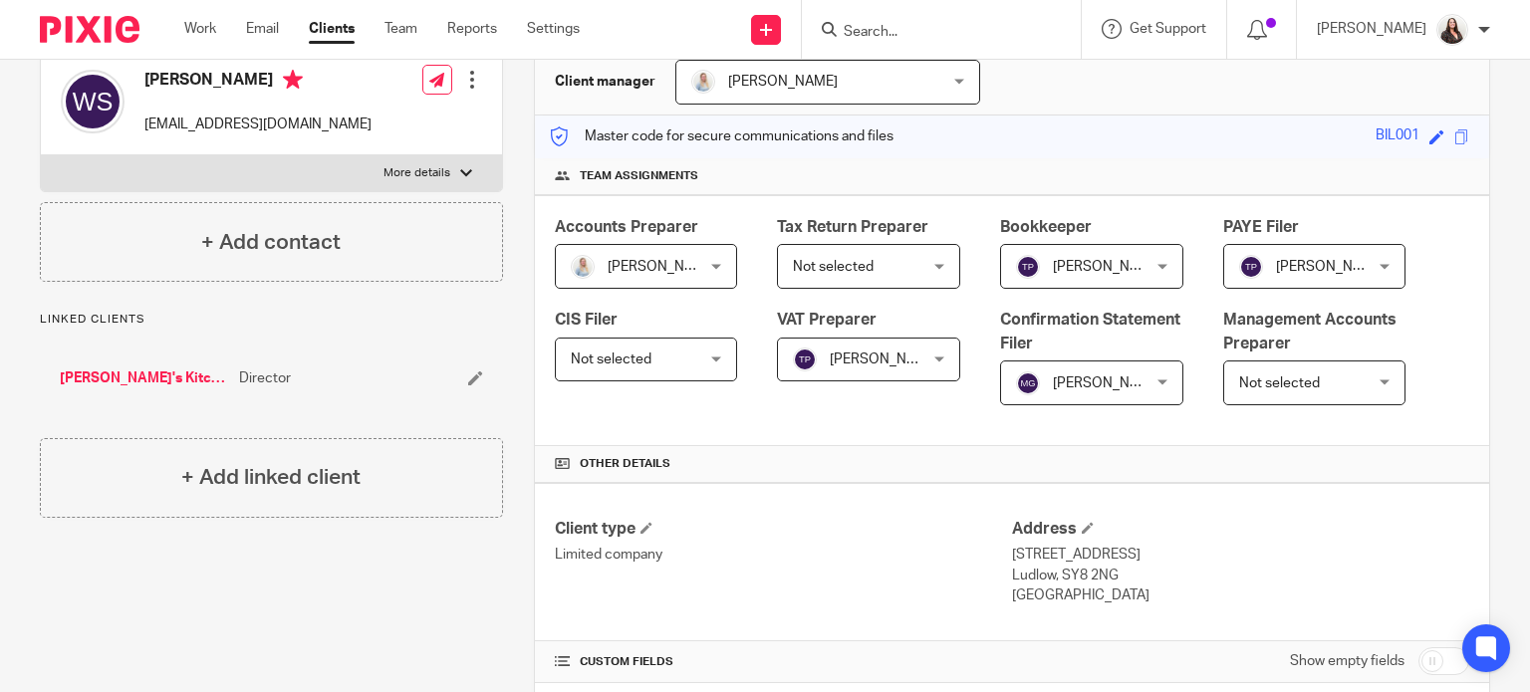
scroll to position [133, 0]
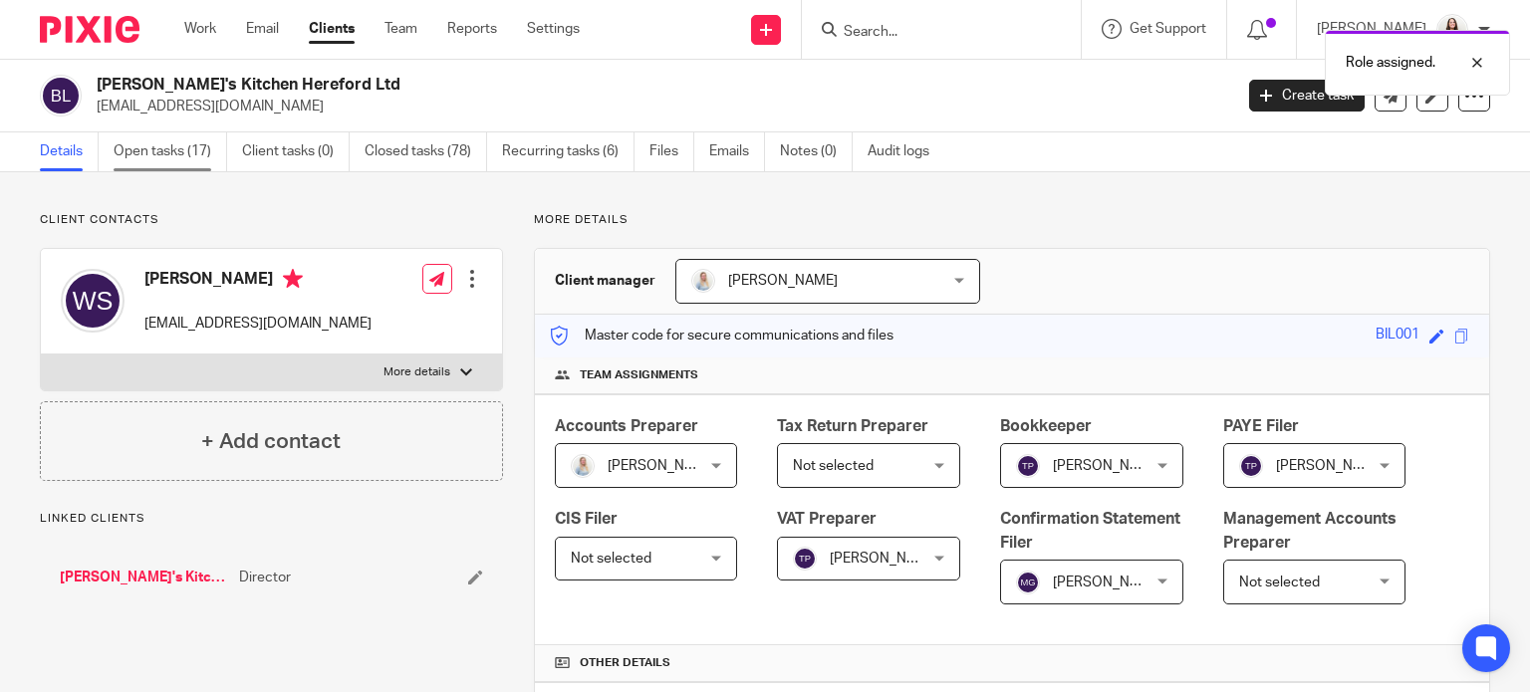
click at [171, 154] on link "Open tasks (17)" at bounding box center [171, 151] width 114 height 39
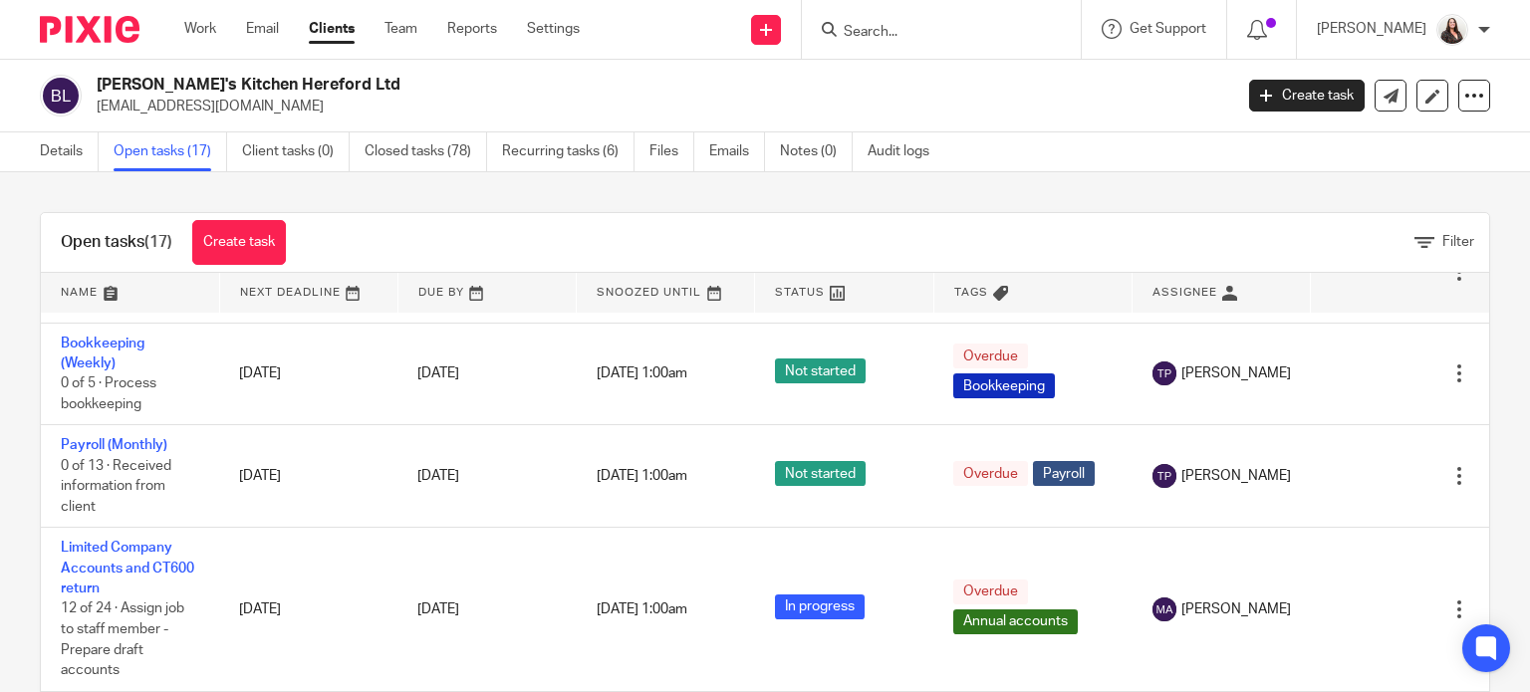
scroll to position [721, 0]
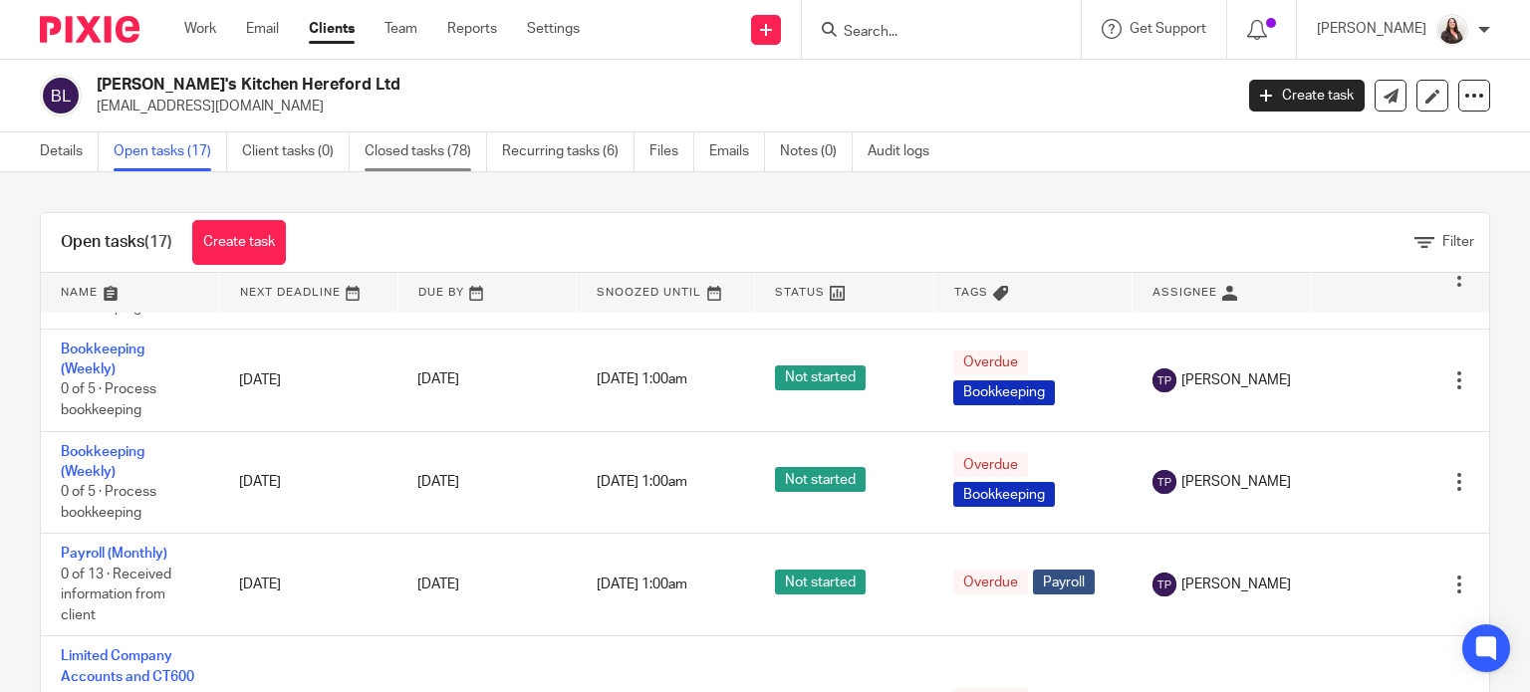
click at [398, 142] on link "Closed tasks (78)" at bounding box center [426, 151] width 122 height 39
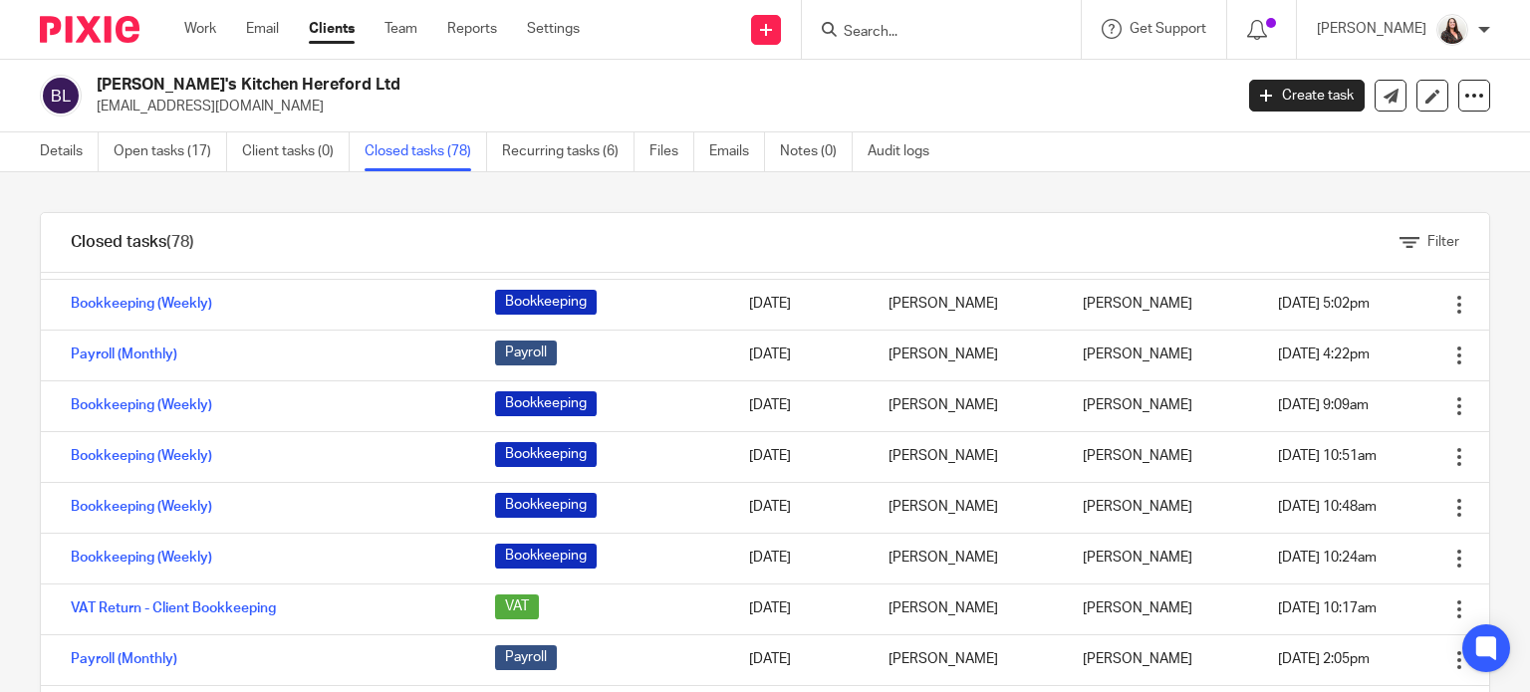
scroll to position [3536, 0]
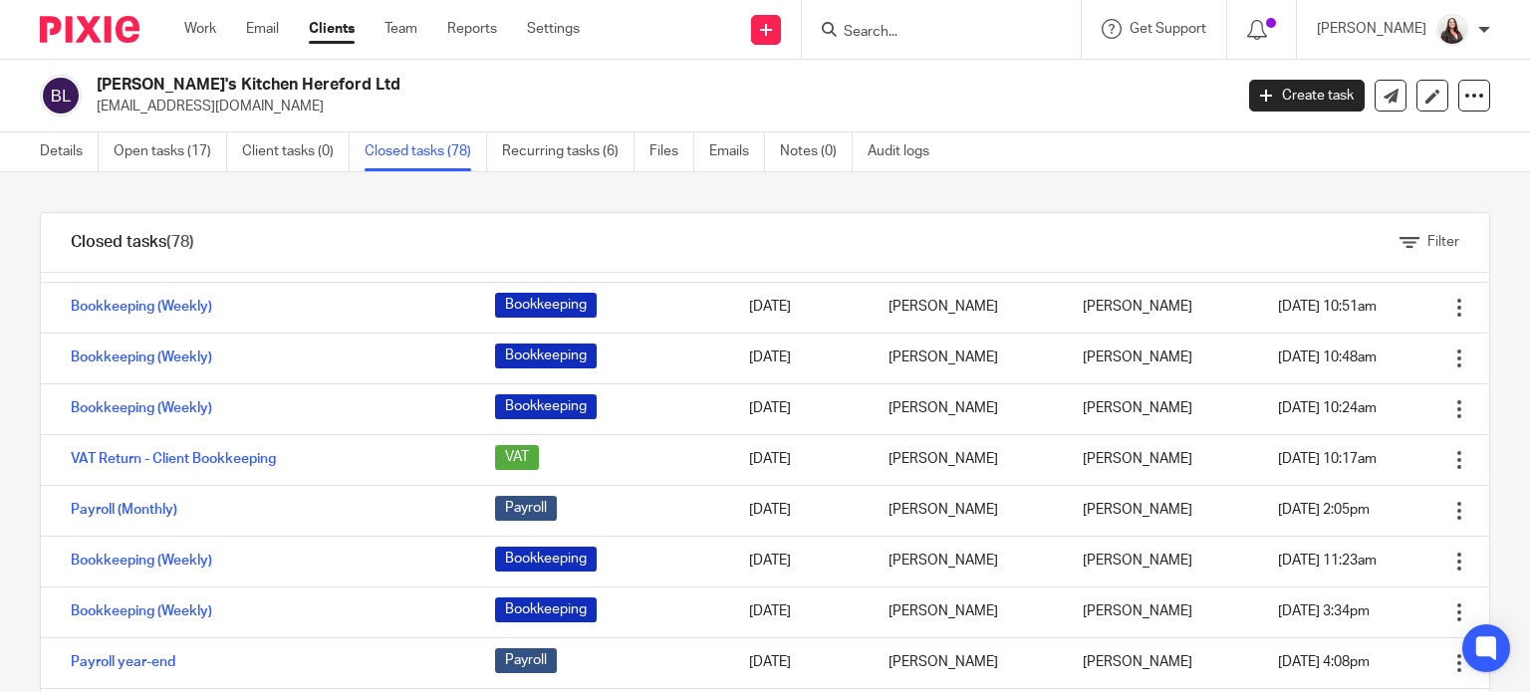
click at [912, 29] on input "Search" at bounding box center [931, 33] width 179 height 18
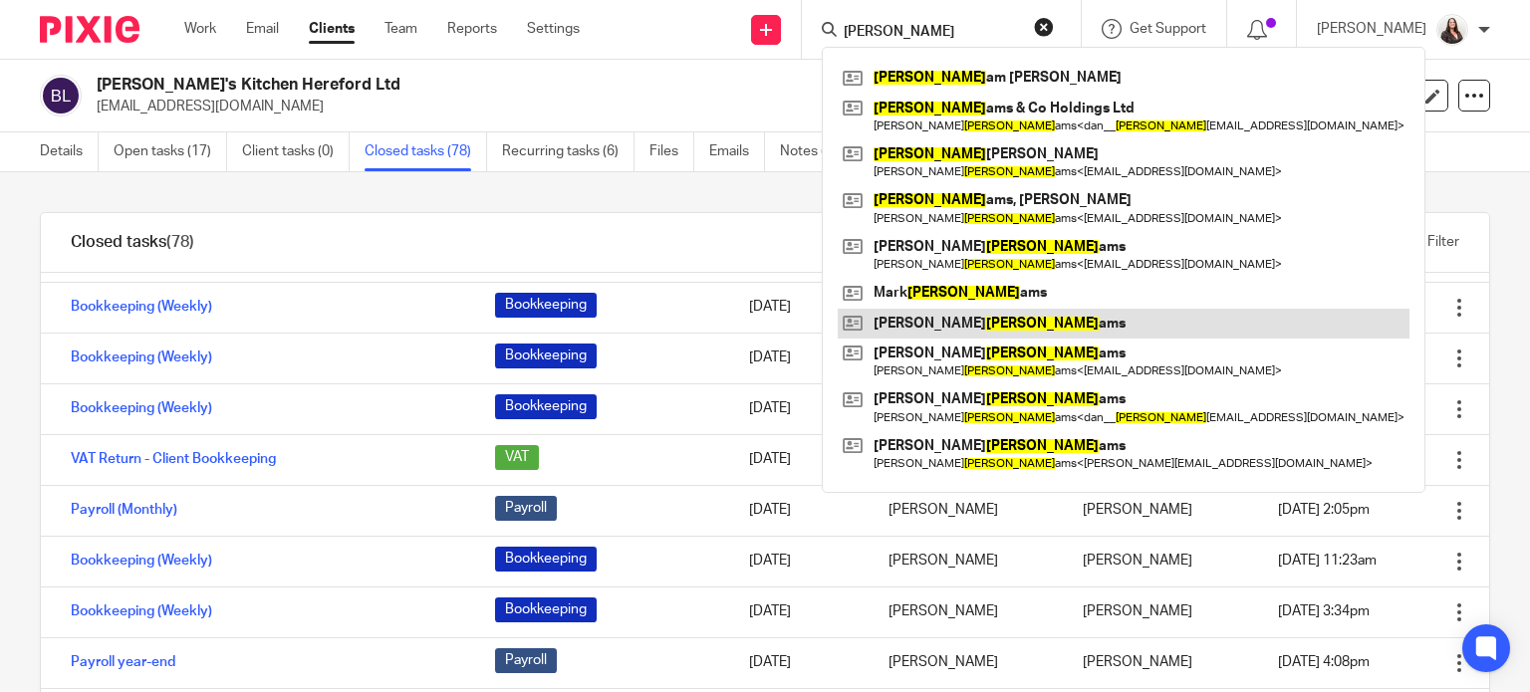
type input "willi"
click at [976, 321] on link at bounding box center [1124, 324] width 572 height 30
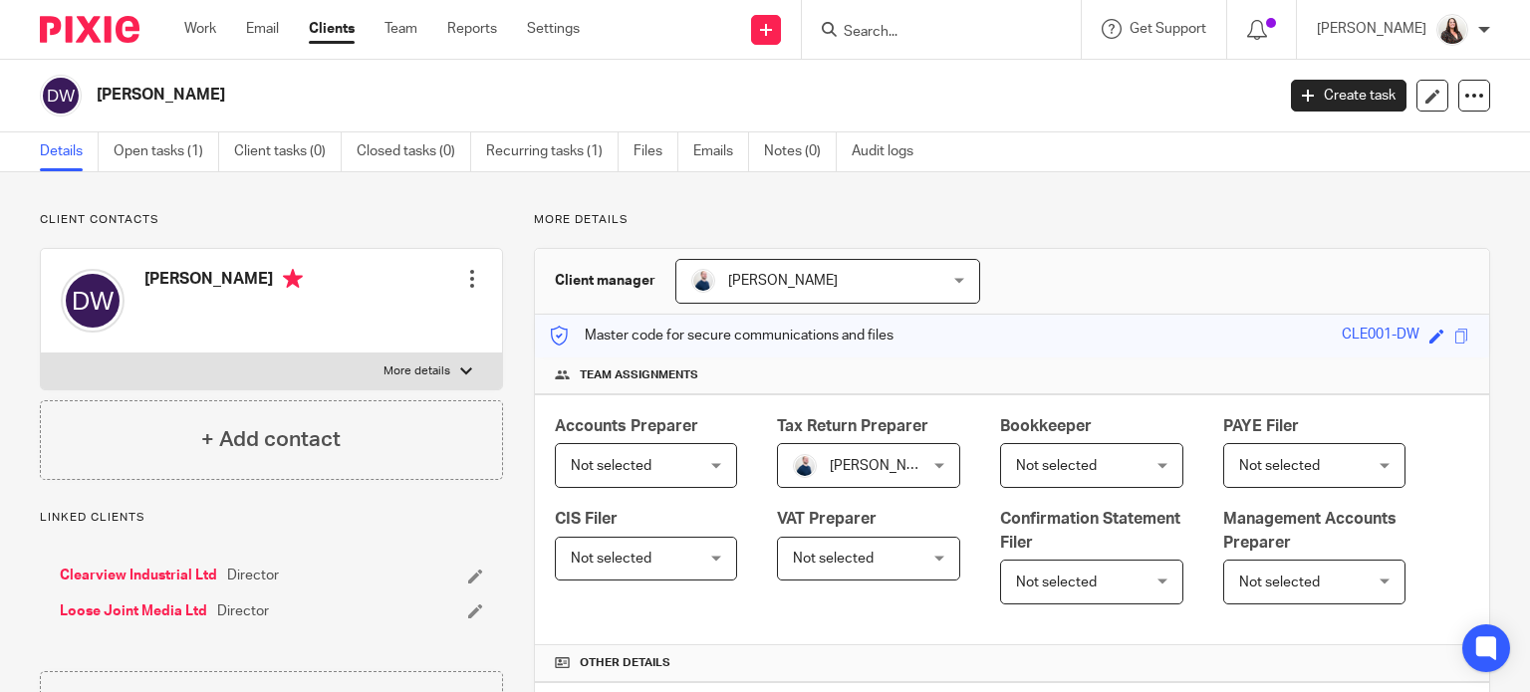
click at [921, 34] on input "Search" at bounding box center [931, 33] width 179 height 18
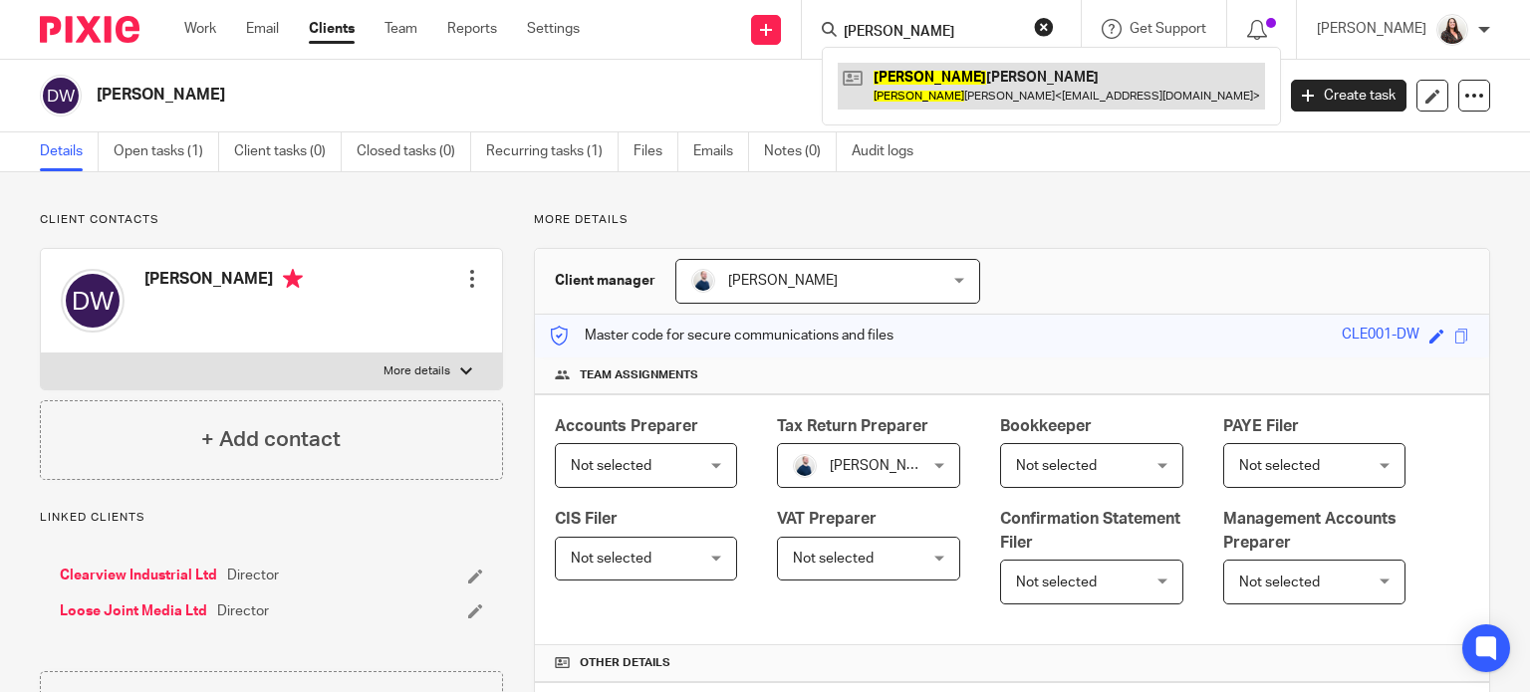
type input "darrell"
click at [918, 96] on link at bounding box center [1051, 86] width 427 height 46
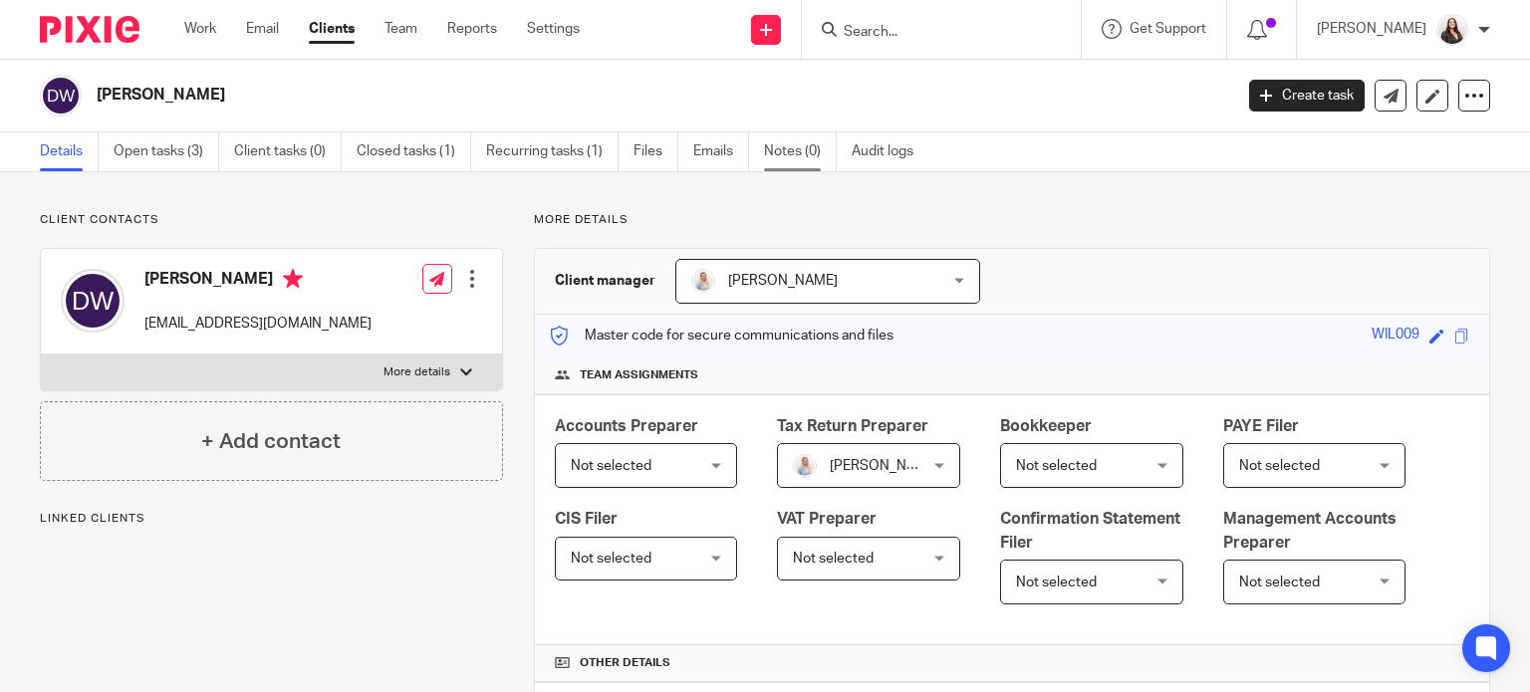
click at [795, 152] on link "Notes (0)" at bounding box center [800, 151] width 73 height 39
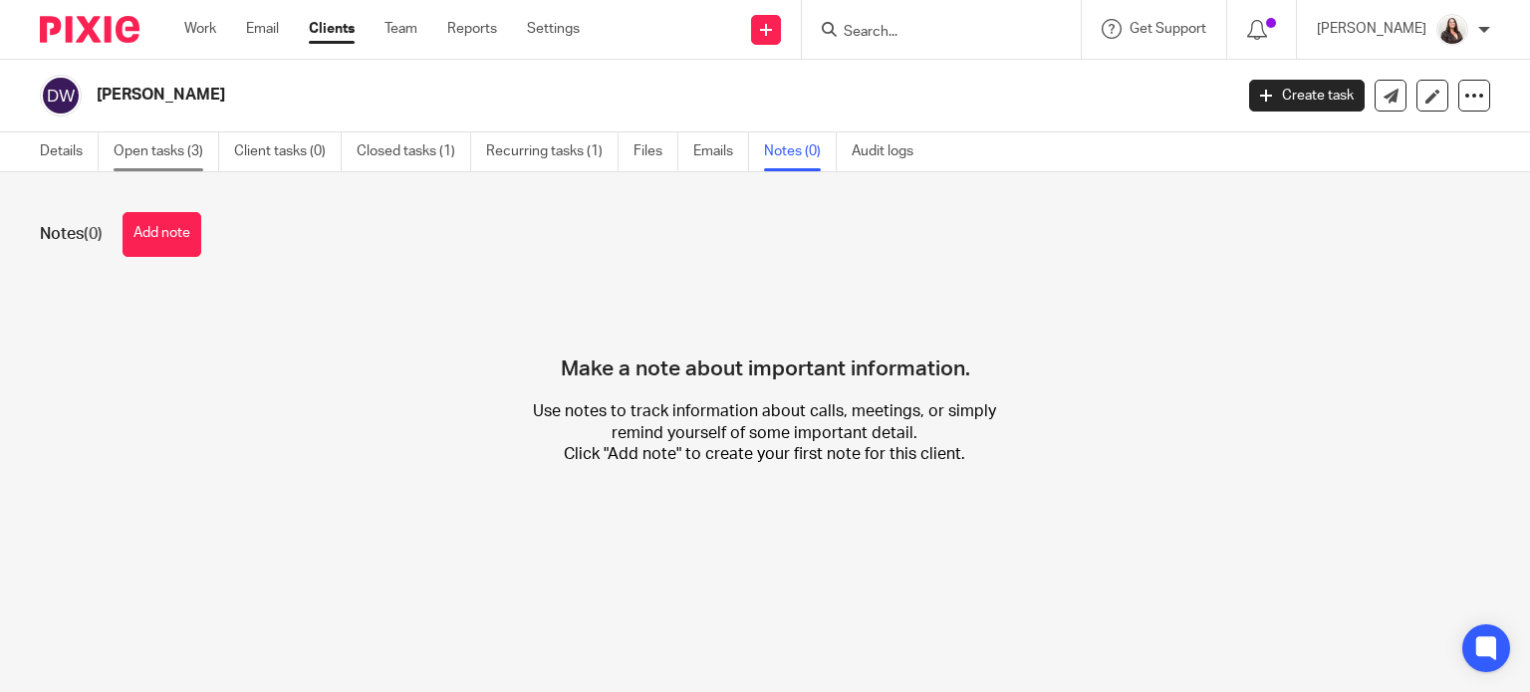
click at [175, 158] on link "Open tasks (3)" at bounding box center [167, 151] width 106 height 39
